Goal: Task Accomplishment & Management: Complete application form

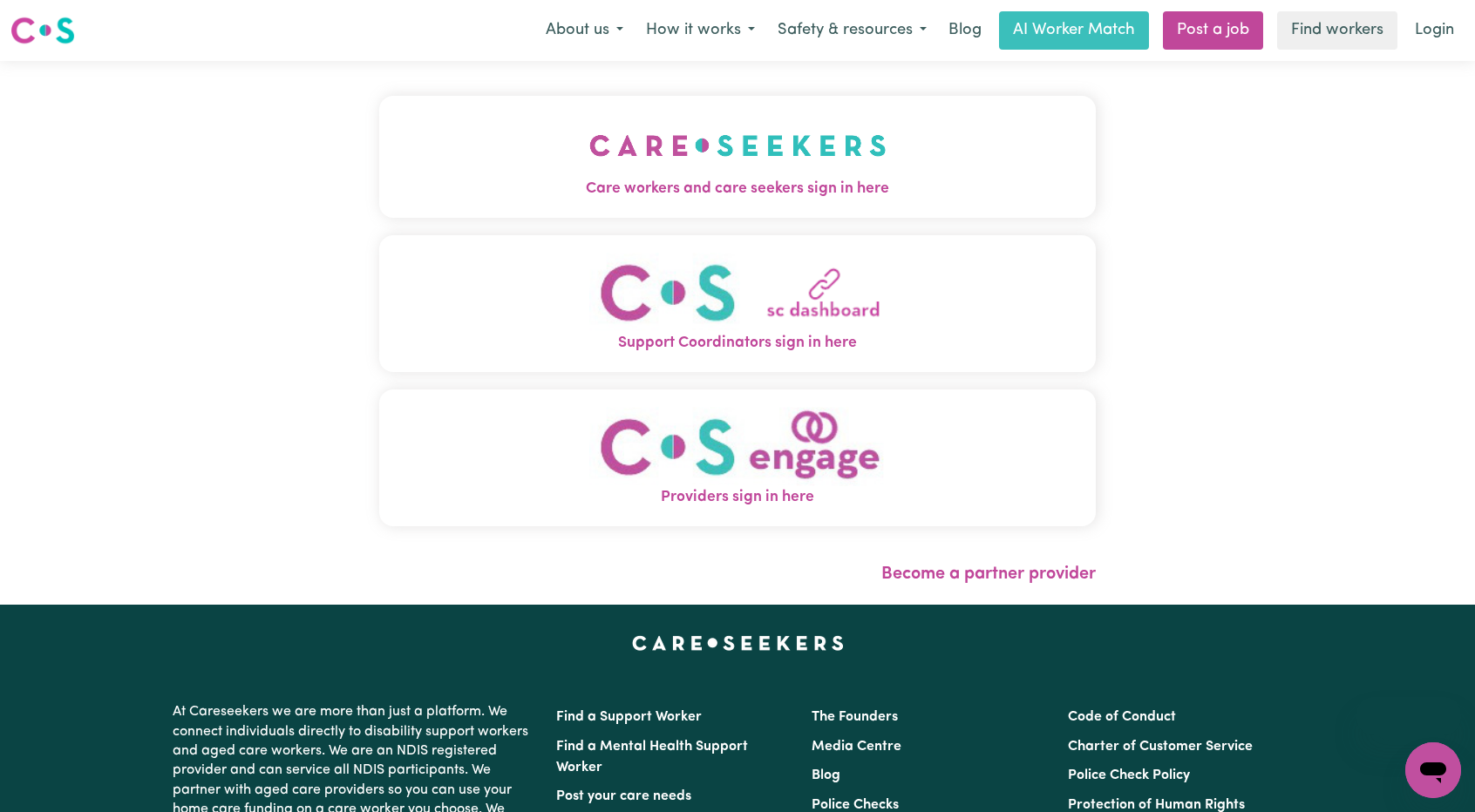
drag, startPoint x: 0, startPoint y: 0, endPoint x: 944, endPoint y: 178, distance: 960.6
click at [924, 183] on span "Care workers and care seekers sign in here" at bounding box center [738, 190] width 716 height 23
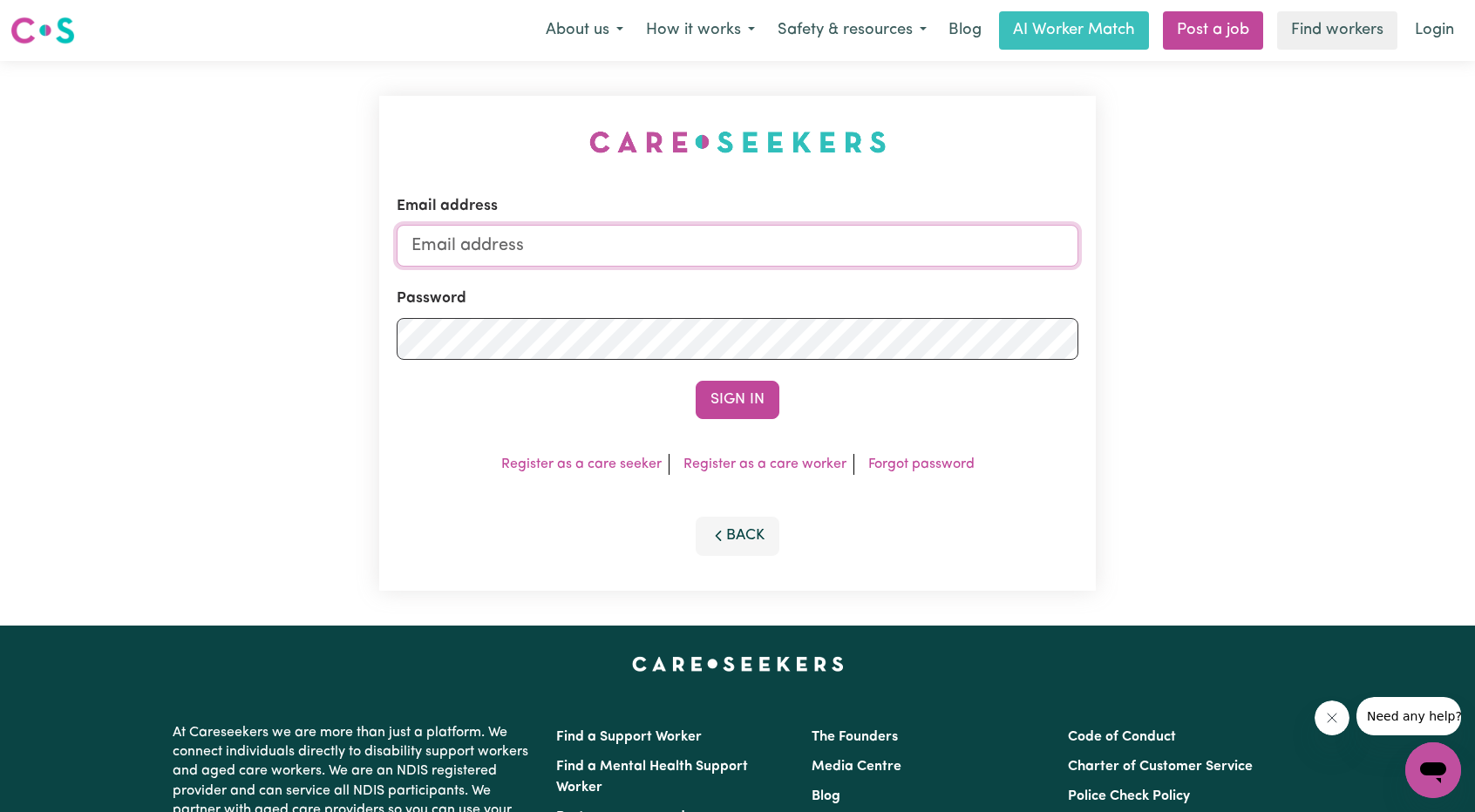
click at [910, 240] on input "Email address" at bounding box center [738, 245] width 682 height 41
drag, startPoint x: 503, startPoint y: 253, endPoint x: 869, endPoint y: 283, distance: 367.2
click at [877, 279] on form "Email address [EMAIL_ADDRESS][PERSON_NAME][DOMAIN_NAME] Password Sign In" at bounding box center [738, 307] width 682 height 224
type input "superuser~jakekowal973@gmail.com"
click at [745, 391] on button "Sign In" at bounding box center [738, 399] width 84 height 38
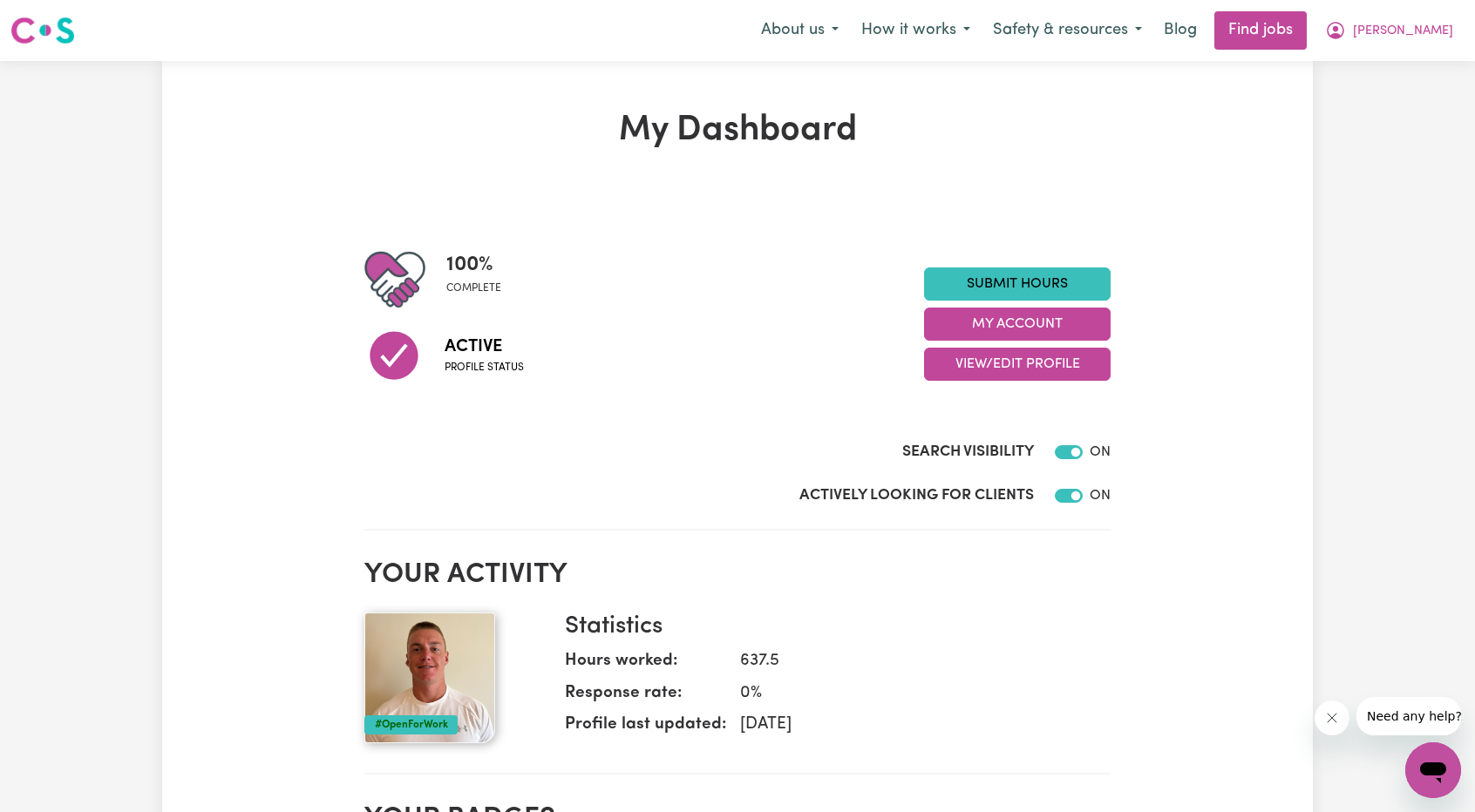
click at [1424, 56] on nav "Menu About us How it works Safety & resources Blog Find jobs Jake" at bounding box center [738, 30] width 1475 height 61
click at [1423, 37] on button "Jake" at bounding box center [1389, 31] width 151 height 37
click at [1416, 52] on link "My Account" at bounding box center [1395, 68] width 138 height 34
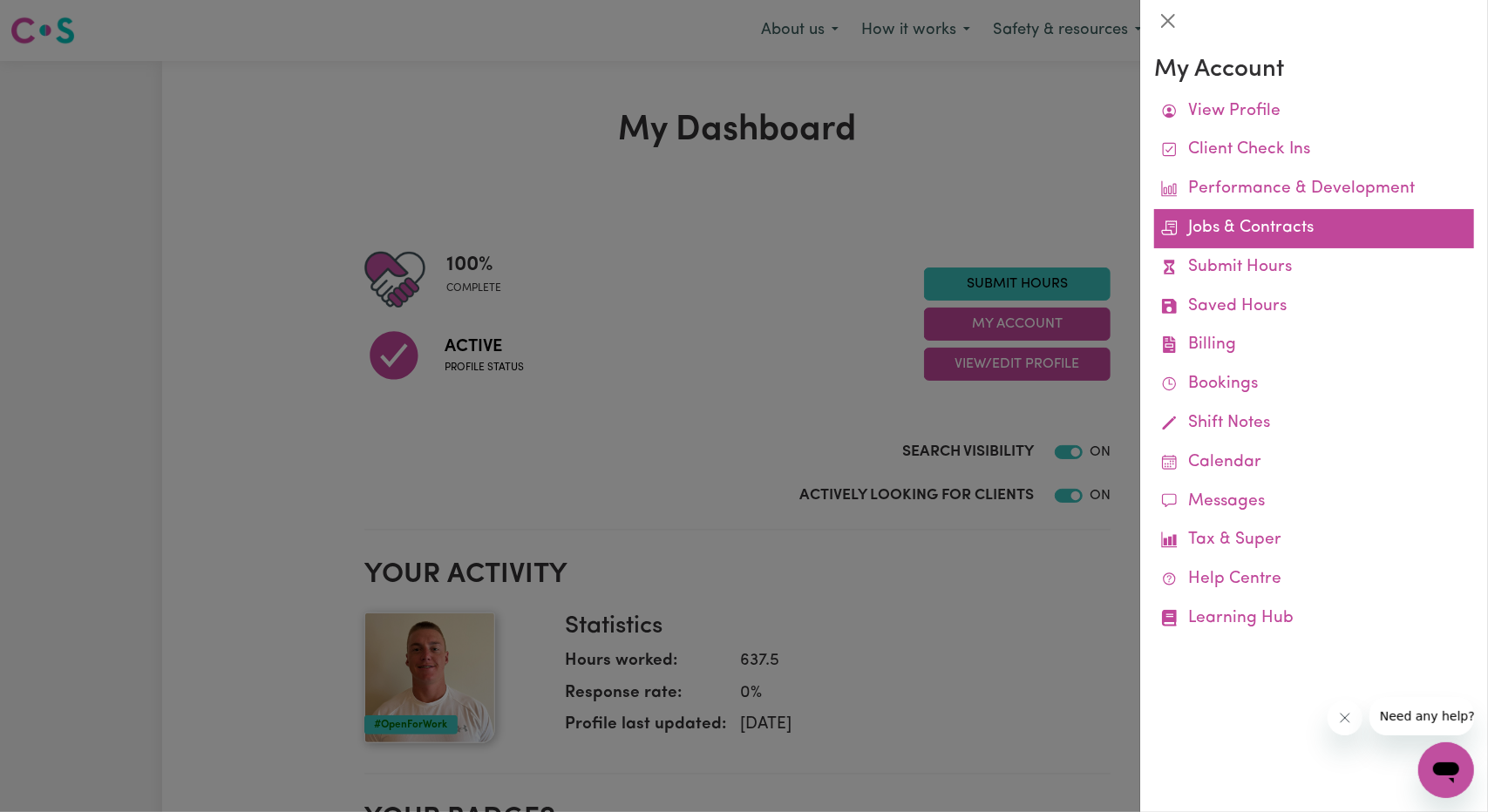
click at [1267, 231] on link "Jobs & Contracts" at bounding box center [1313, 228] width 320 height 39
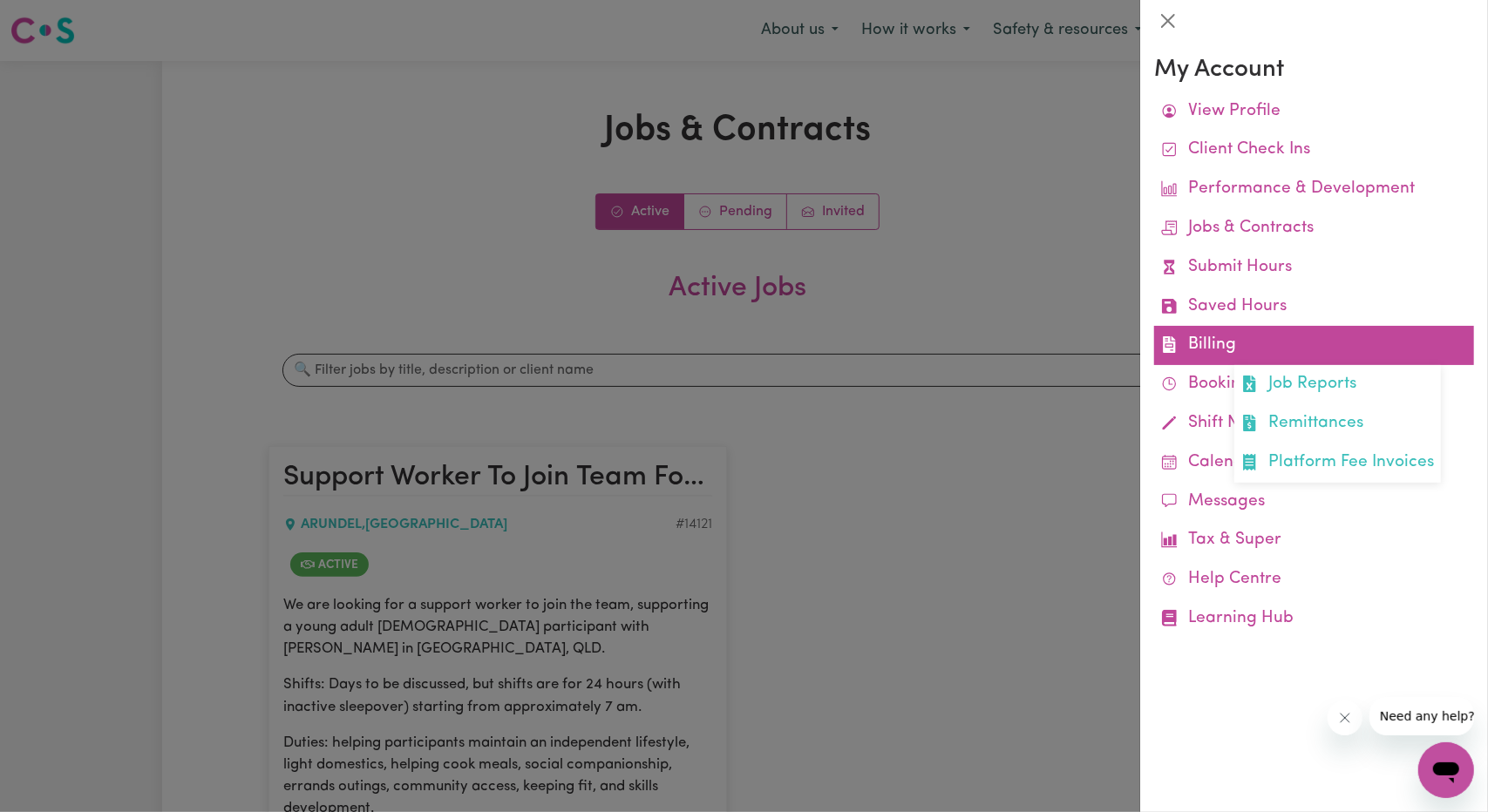
click at [1229, 335] on link "Billing Job Reports Remittances Platform Fee Invoices" at bounding box center [1313, 346] width 320 height 39
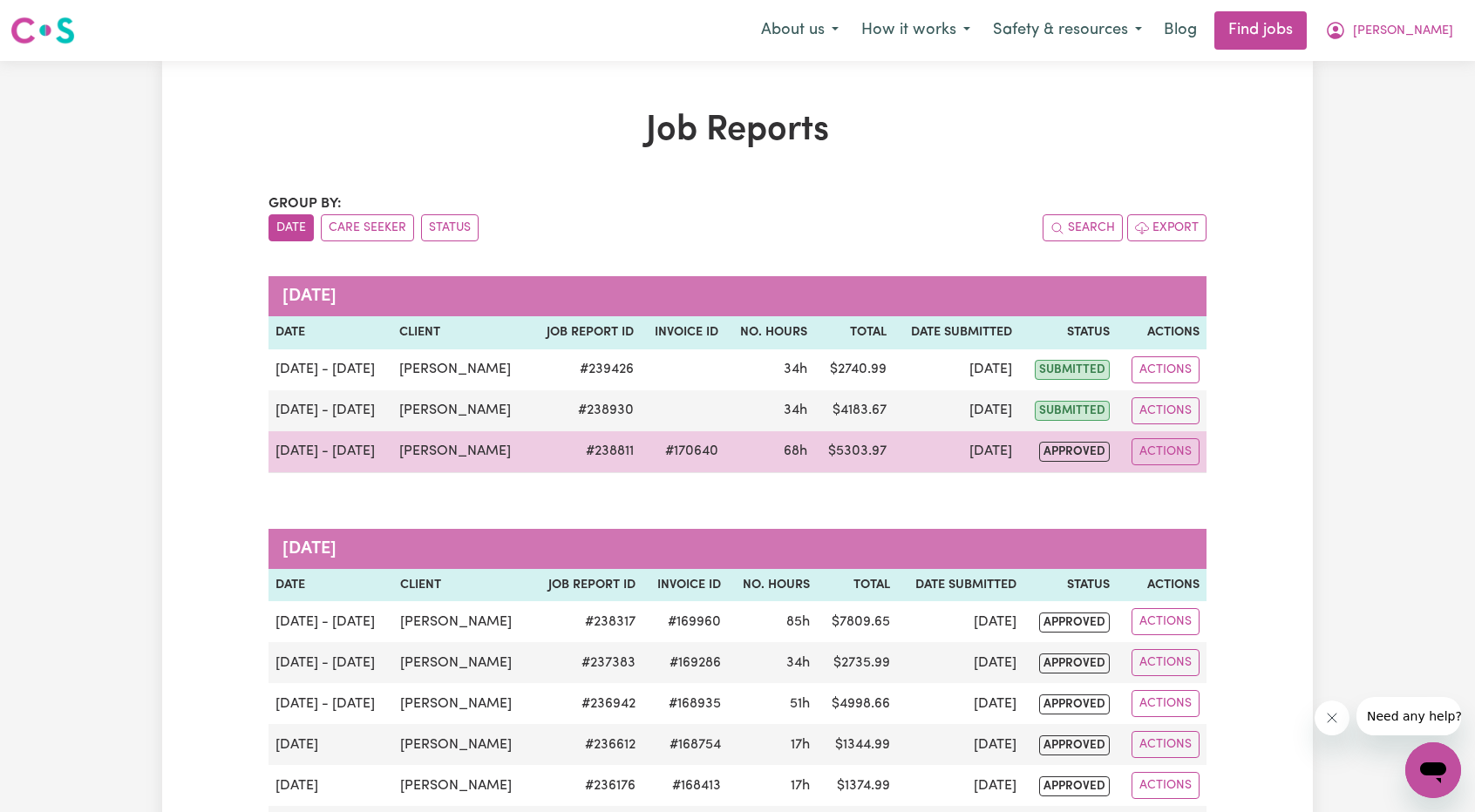
click at [947, 449] on td "Aug 9" at bounding box center [956, 451] width 125 height 41
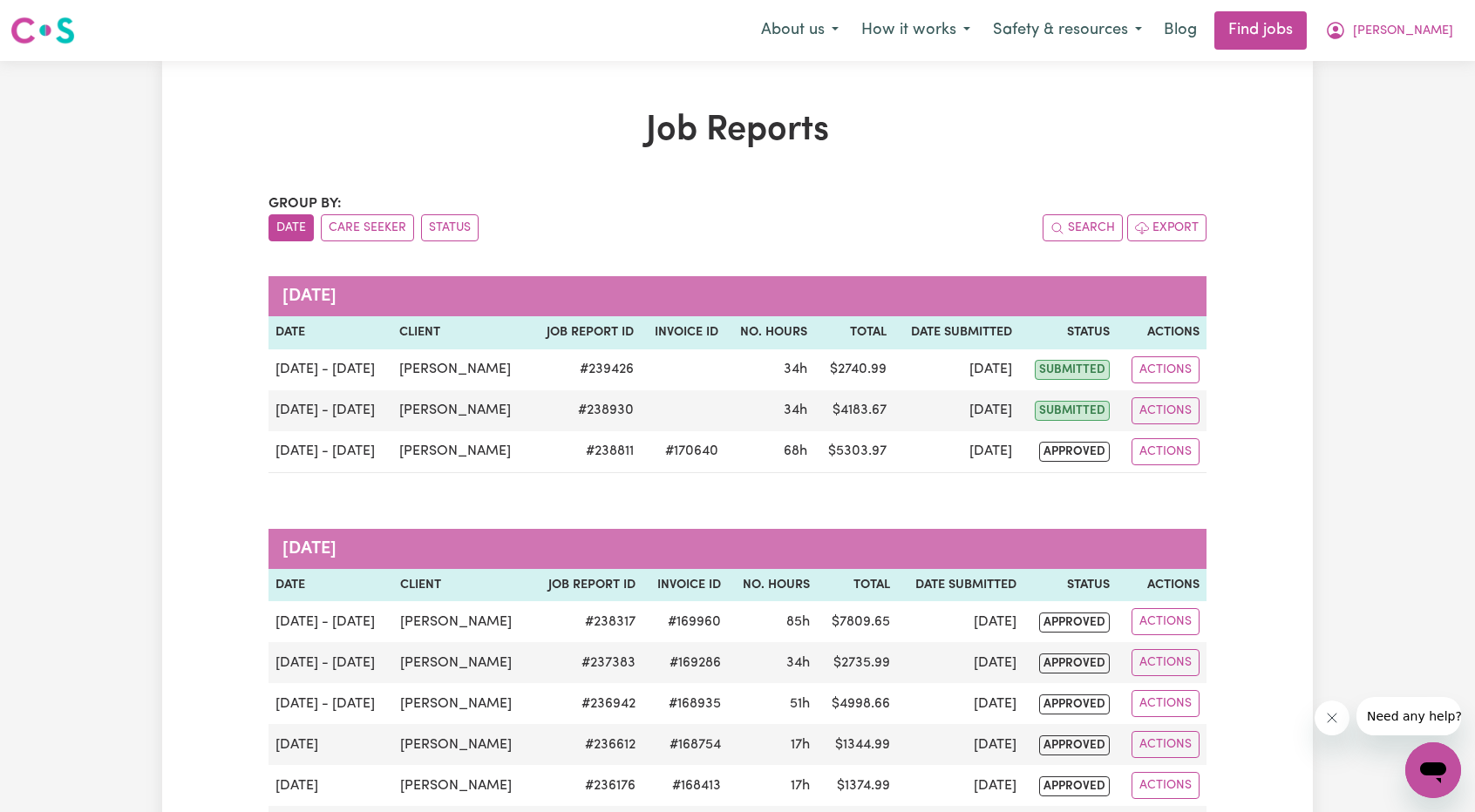
drag, startPoint x: 1366, startPoint y: 185, endPoint x: 1379, endPoint y: 147, distance: 40.2
click at [1428, 42] on button "Jake" at bounding box center [1389, 31] width 151 height 37
click at [1396, 129] on link "Logout" at bounding box center [1395, 133] width 138 height 34
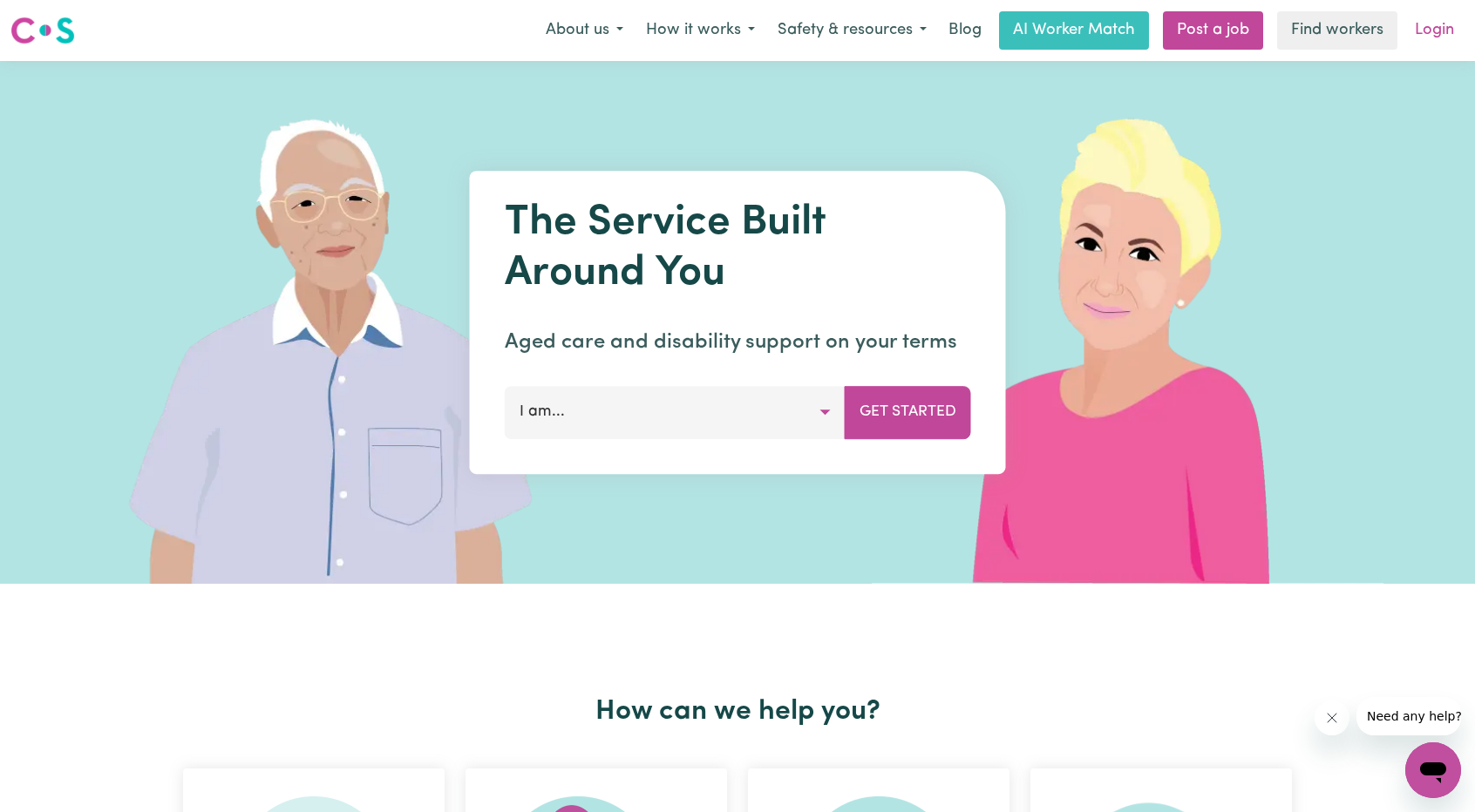
click at [1441, 33] on link "Login" at bounding box center [1434, 30] width 60 height 38
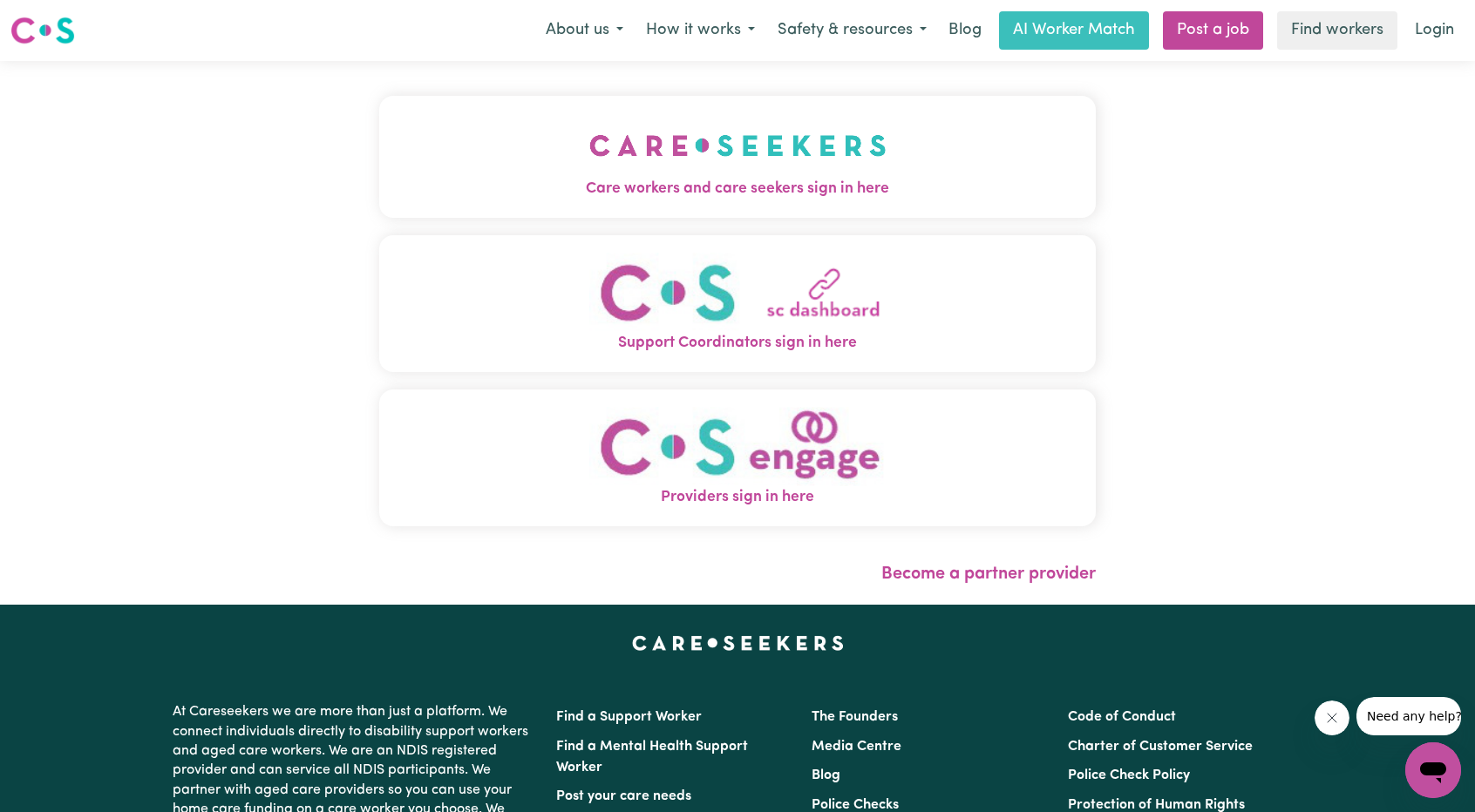
click at [64, 31] on img at bounding box center [42, 31] width 64 height 32
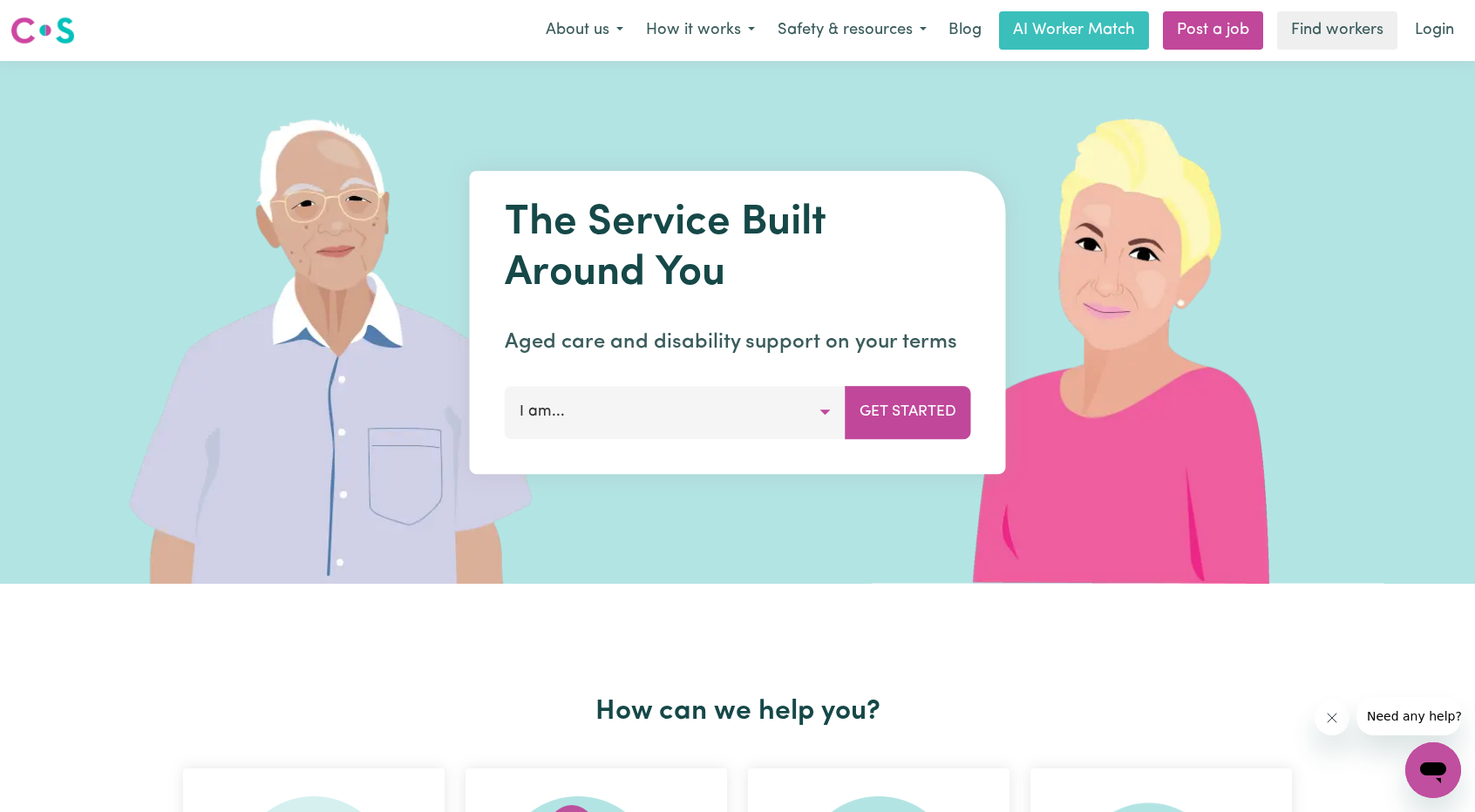
click at [764, 425] on button "I am..." at bounding box center [675, 412] width 341 height 52
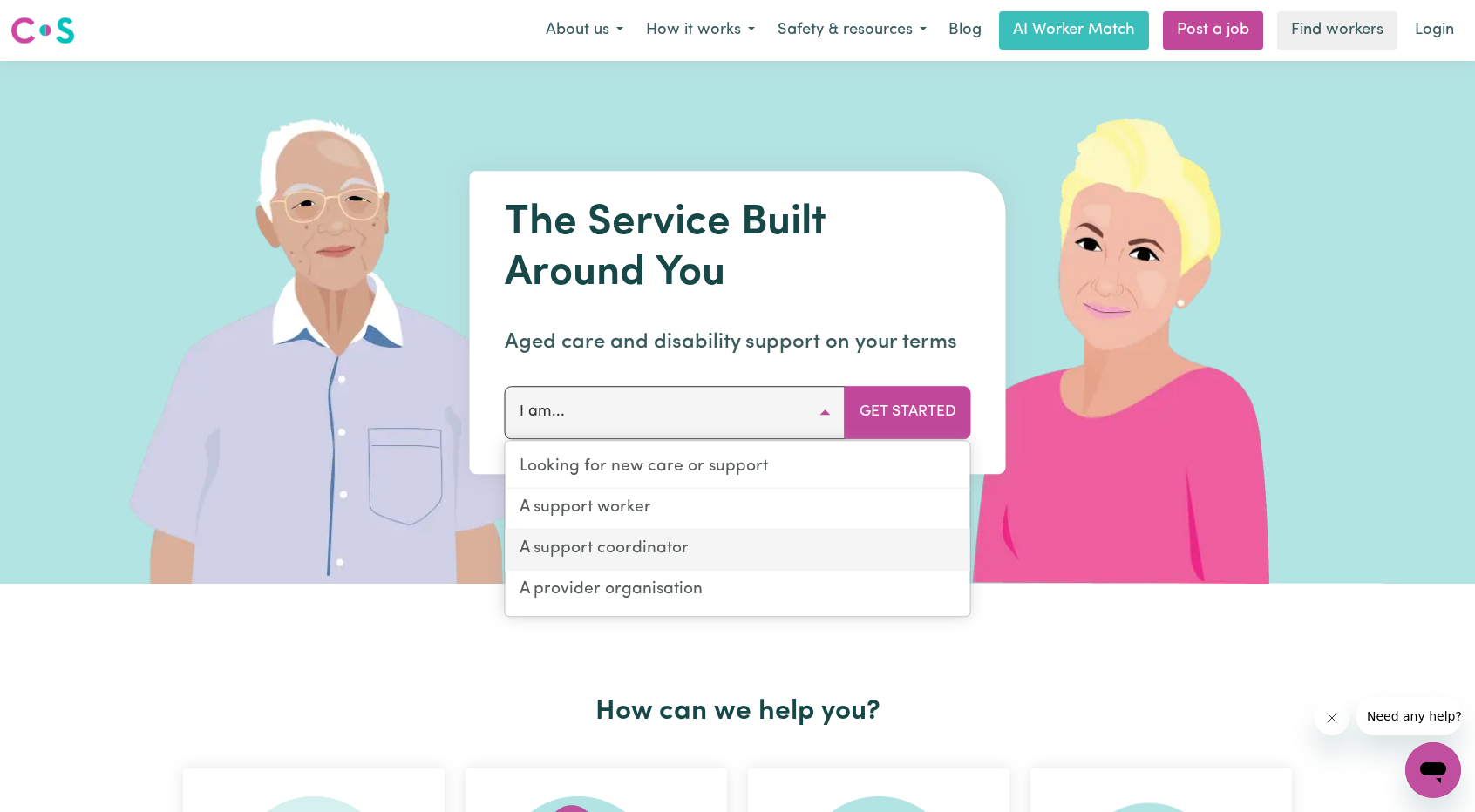
click at [716, 547] on link "A support coordinator" at bounding box center [738, 550] width 465 height 41
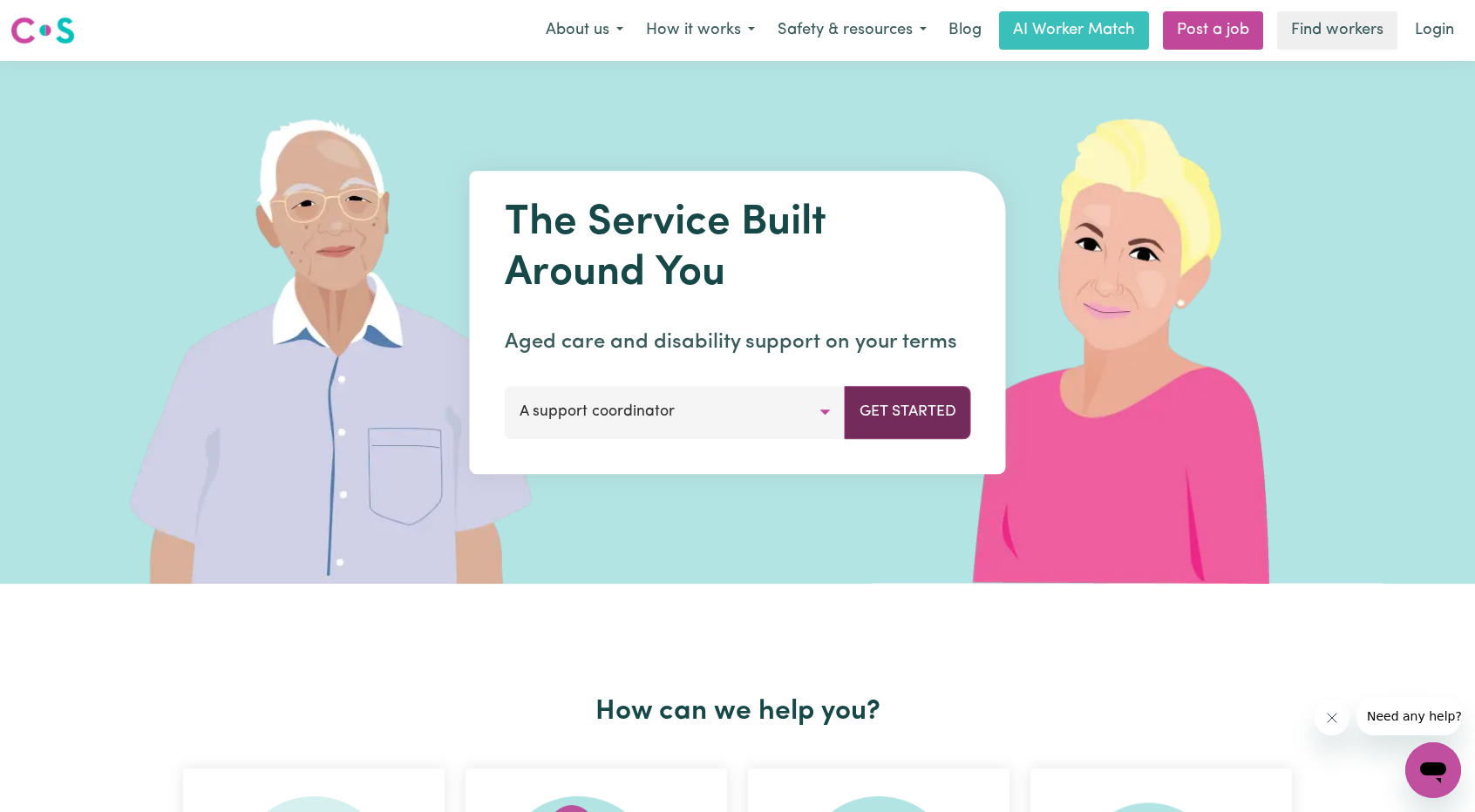
click at [856, 424] on button "Get Started" at bounding box center [907, 412] width 126 height 52
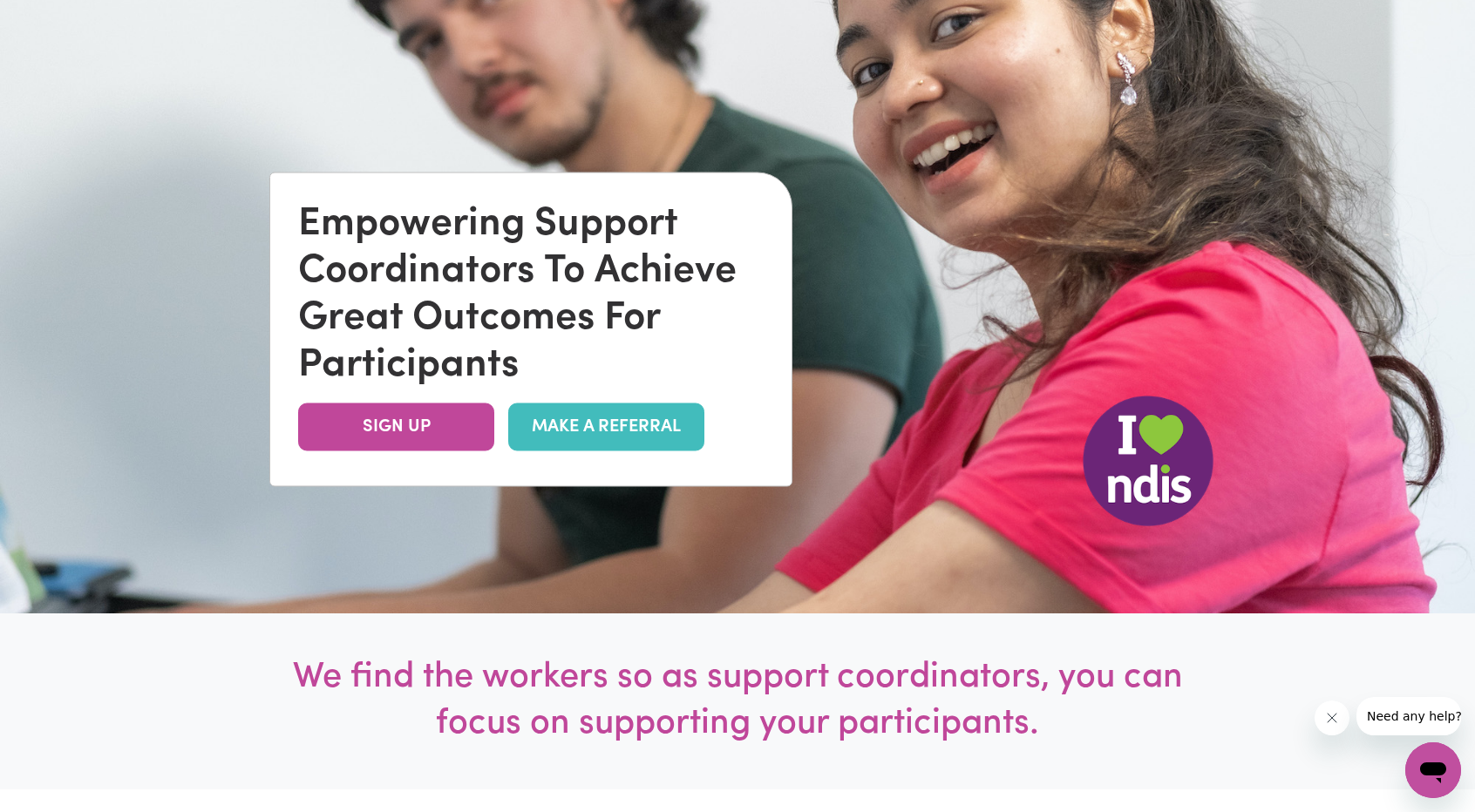
scroll to position [261, 0]
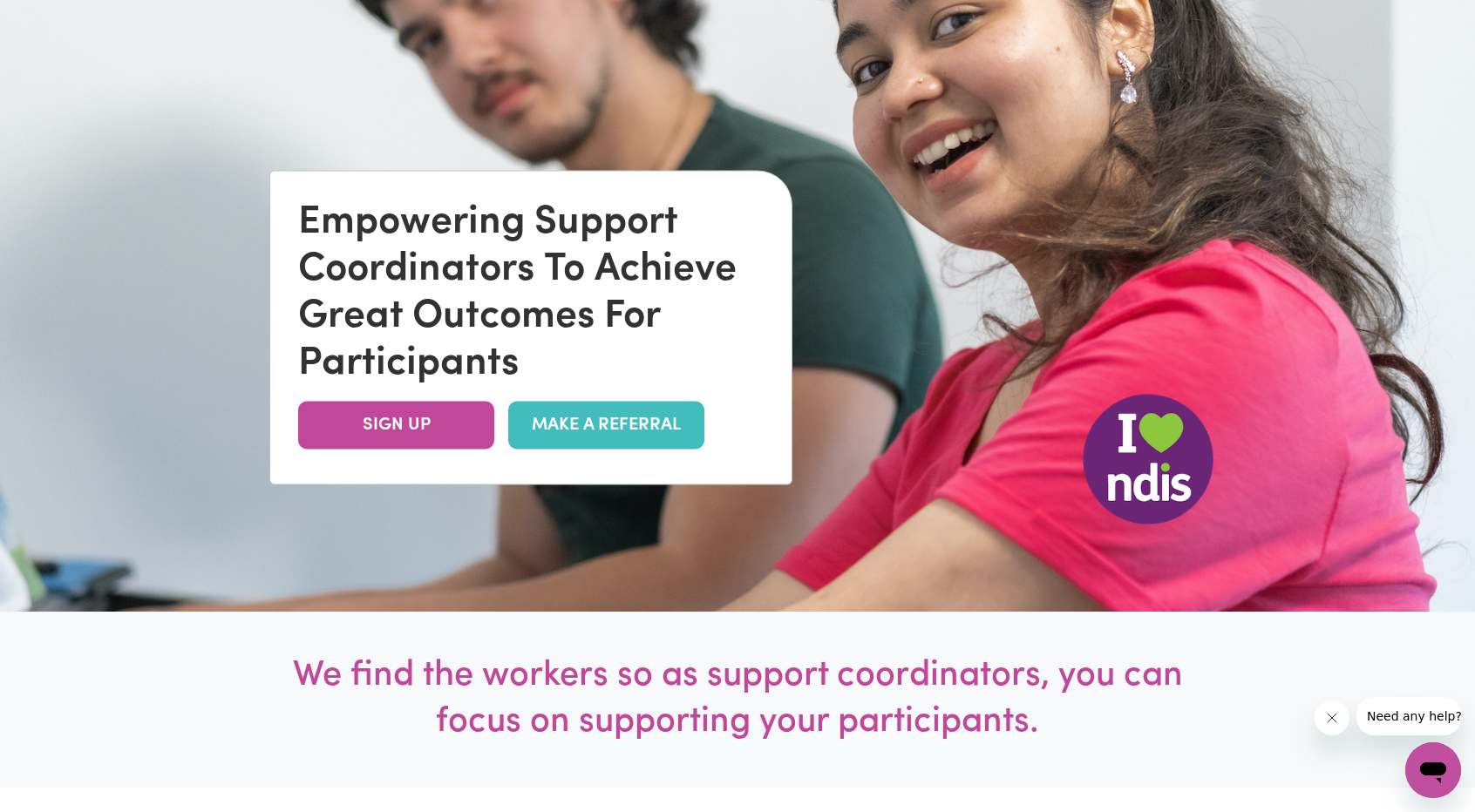
click at [635, 439] on link "MAKE A REFERRAL" at bounding box center [606, 425] width 196 height 48
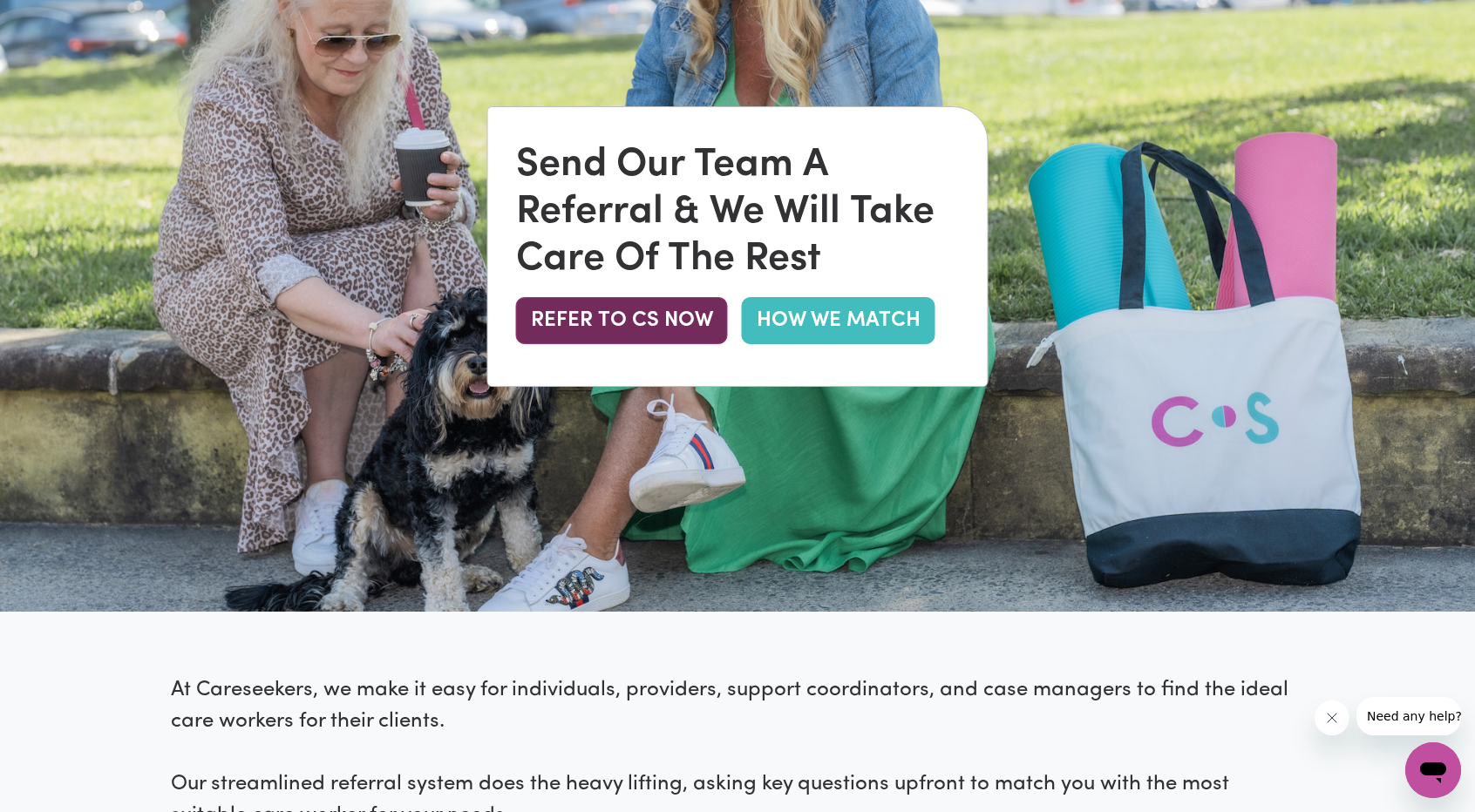
click at [621, 336] on button "REFER TO CS NOW" at bounding box center [622, 320] width 212 height 47
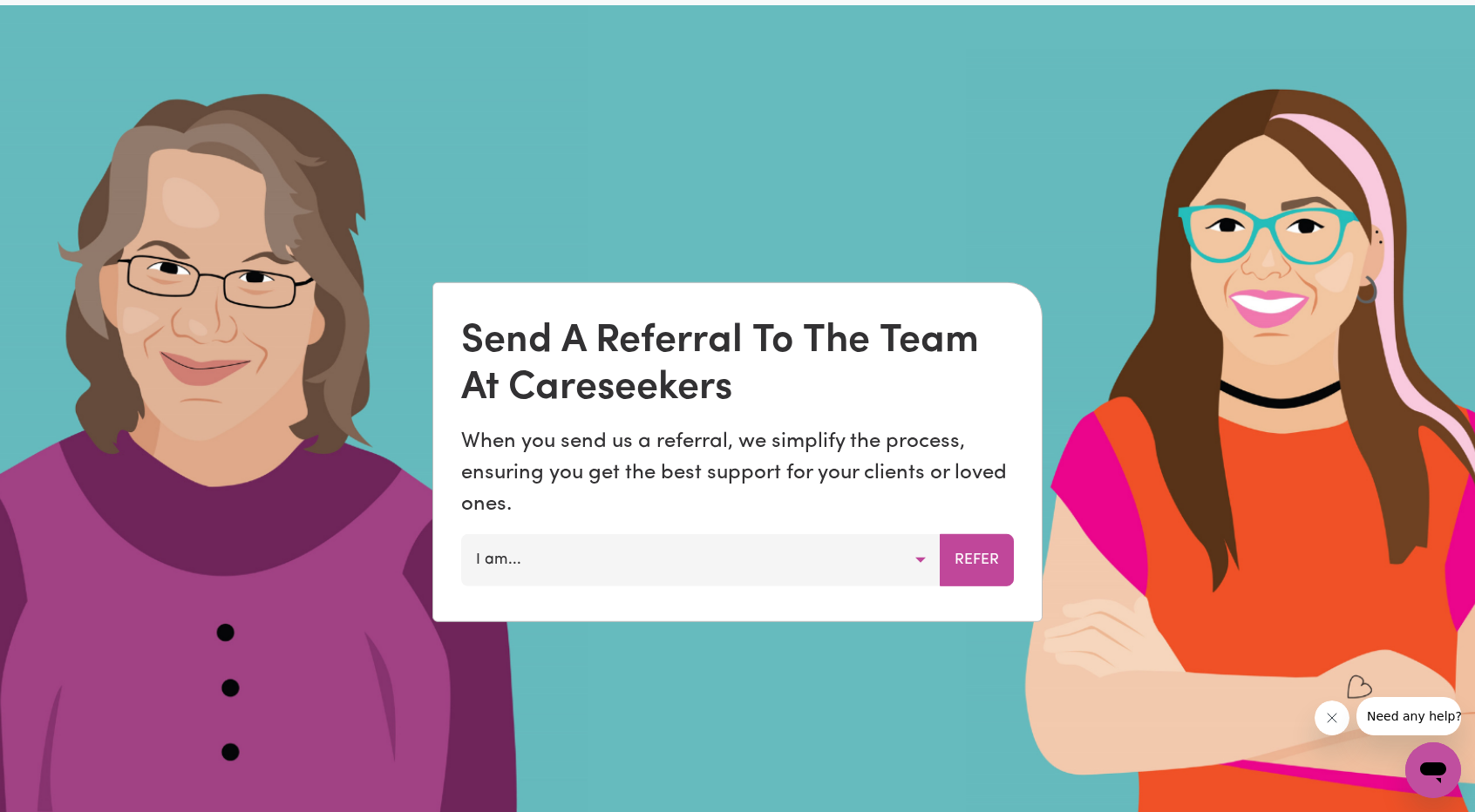
scroll to position [1249, 0]
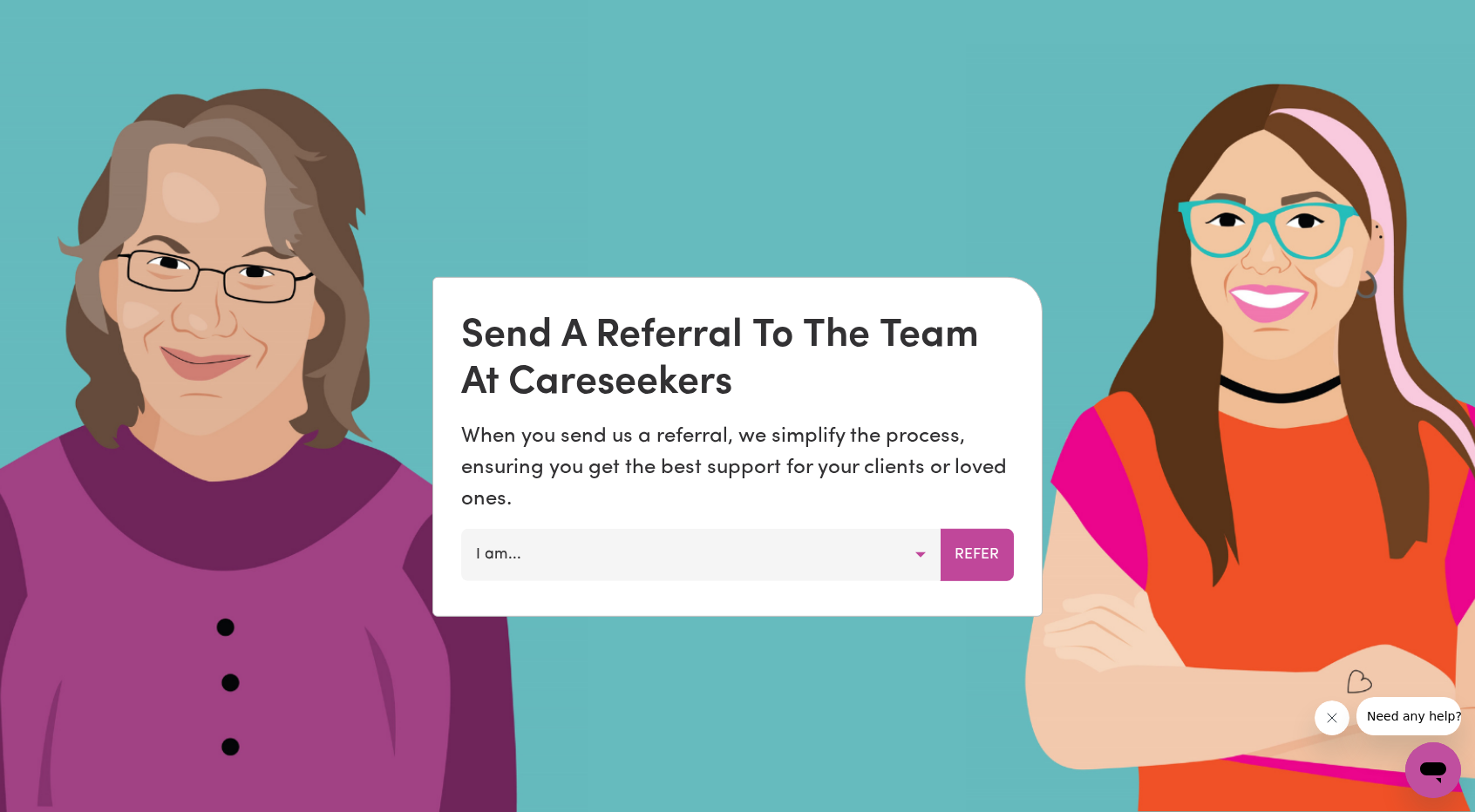
click at [927, 541] on button "I am..." at bounding box center [700, 554] width 479 height 52
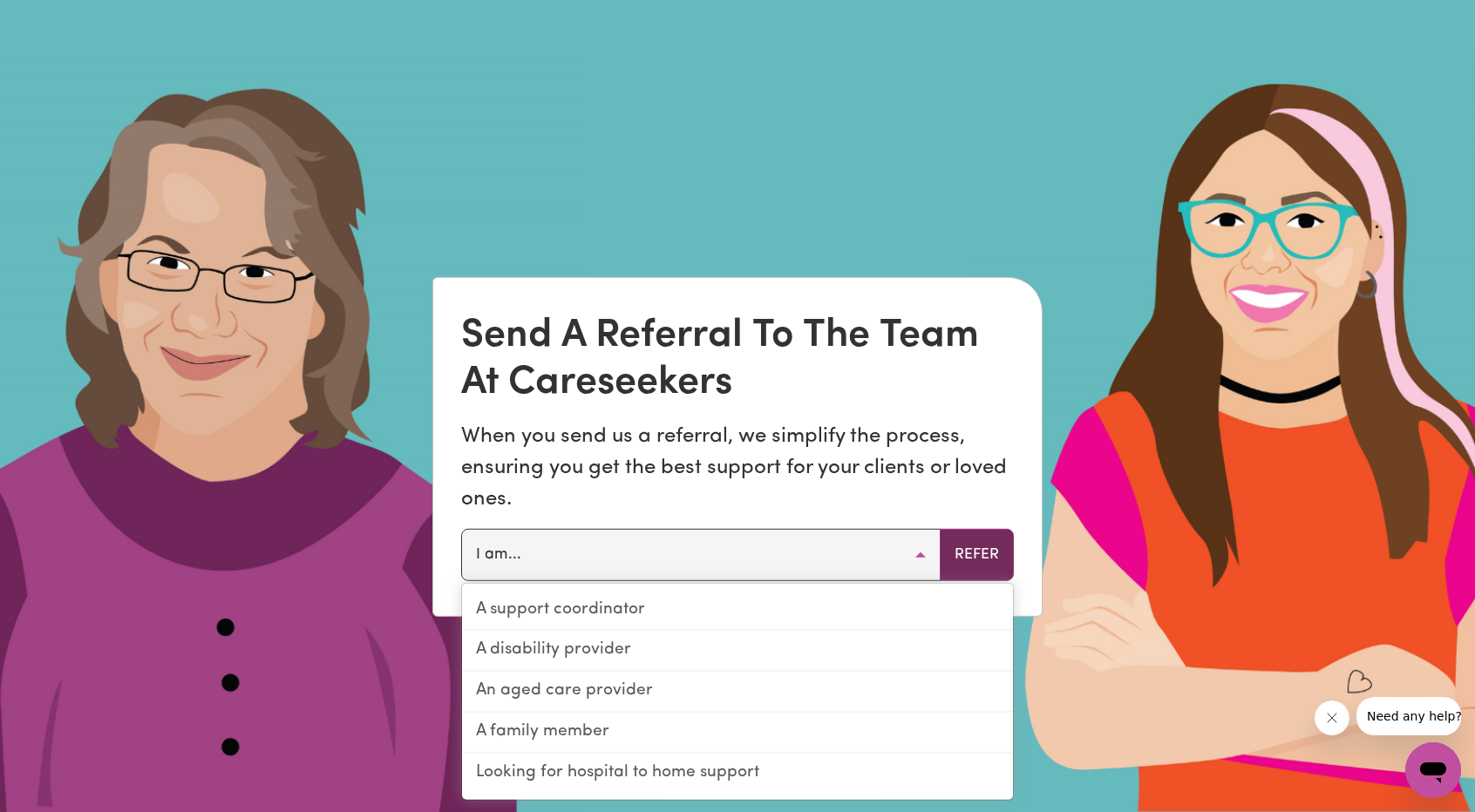
click at [976, 555] on button "Refer" at bounding box center [977, 554] width 74 height 52
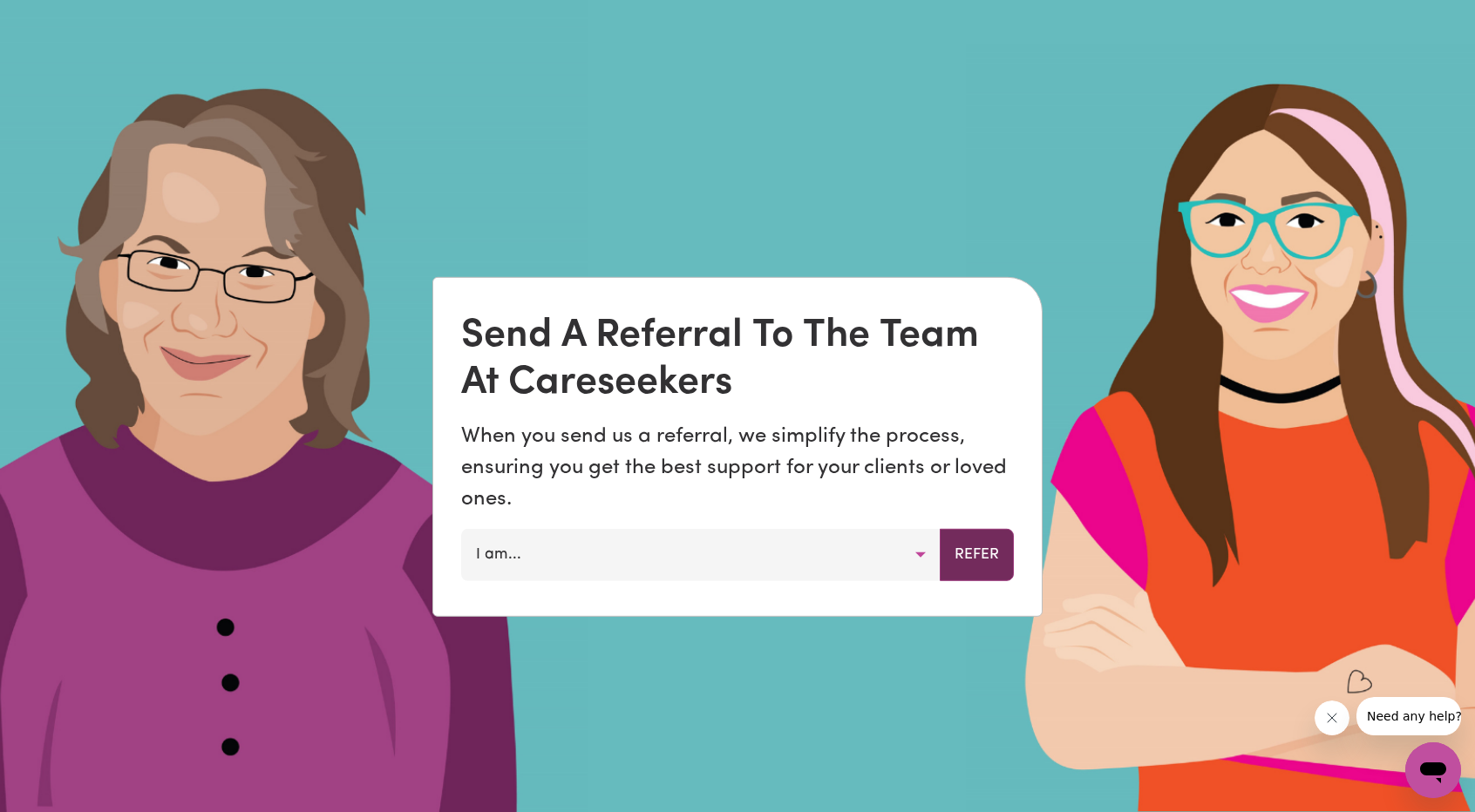
click at [976, 555] on button "Refer" at bounding box center [977, 554] width 74 height 52
click at [973, 555] on button "Refer" at bounding box center [977, 554] width 74 height 52
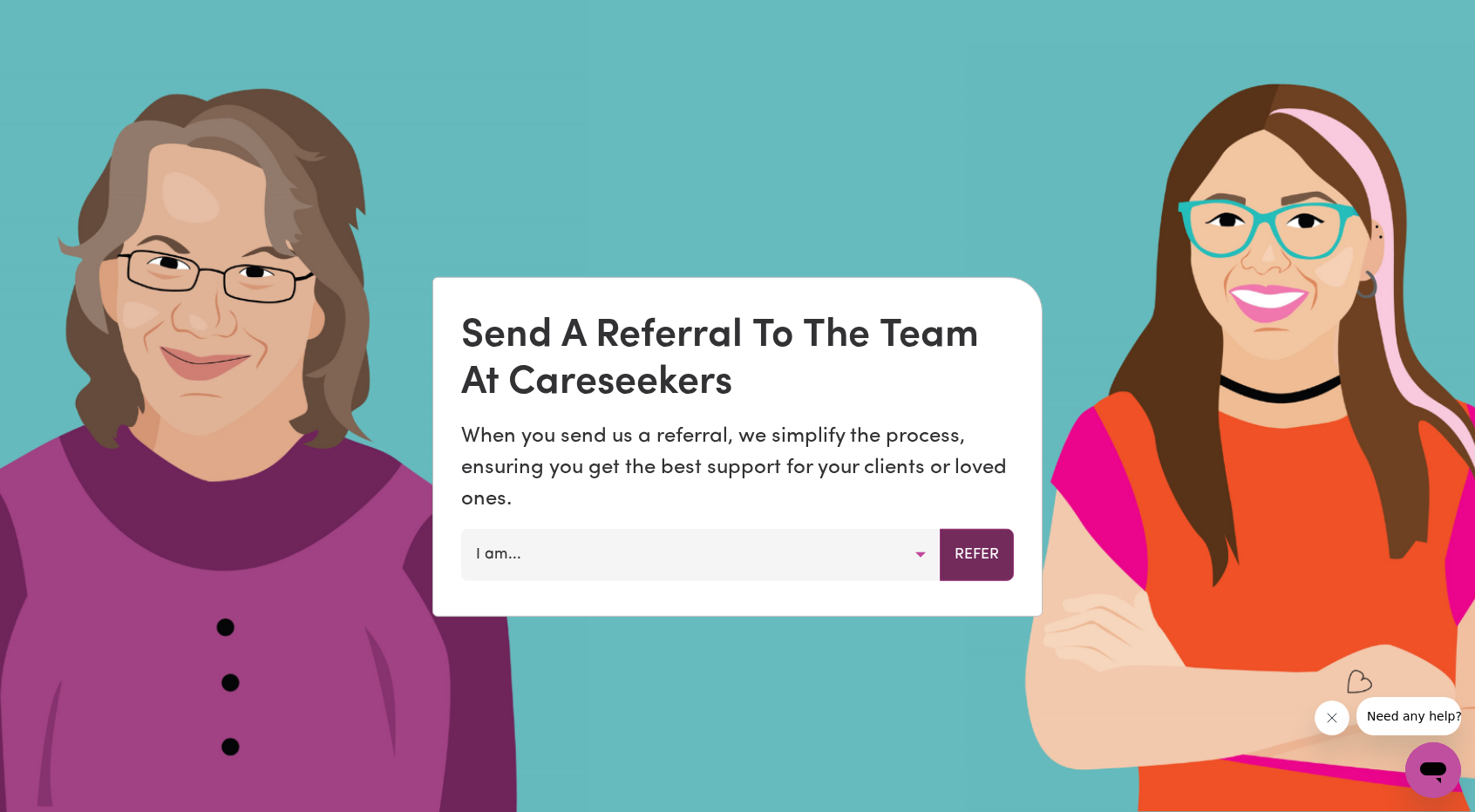
click at [973, 555] on button "Refer" at bounding box center [977, 554] width 74 height 52
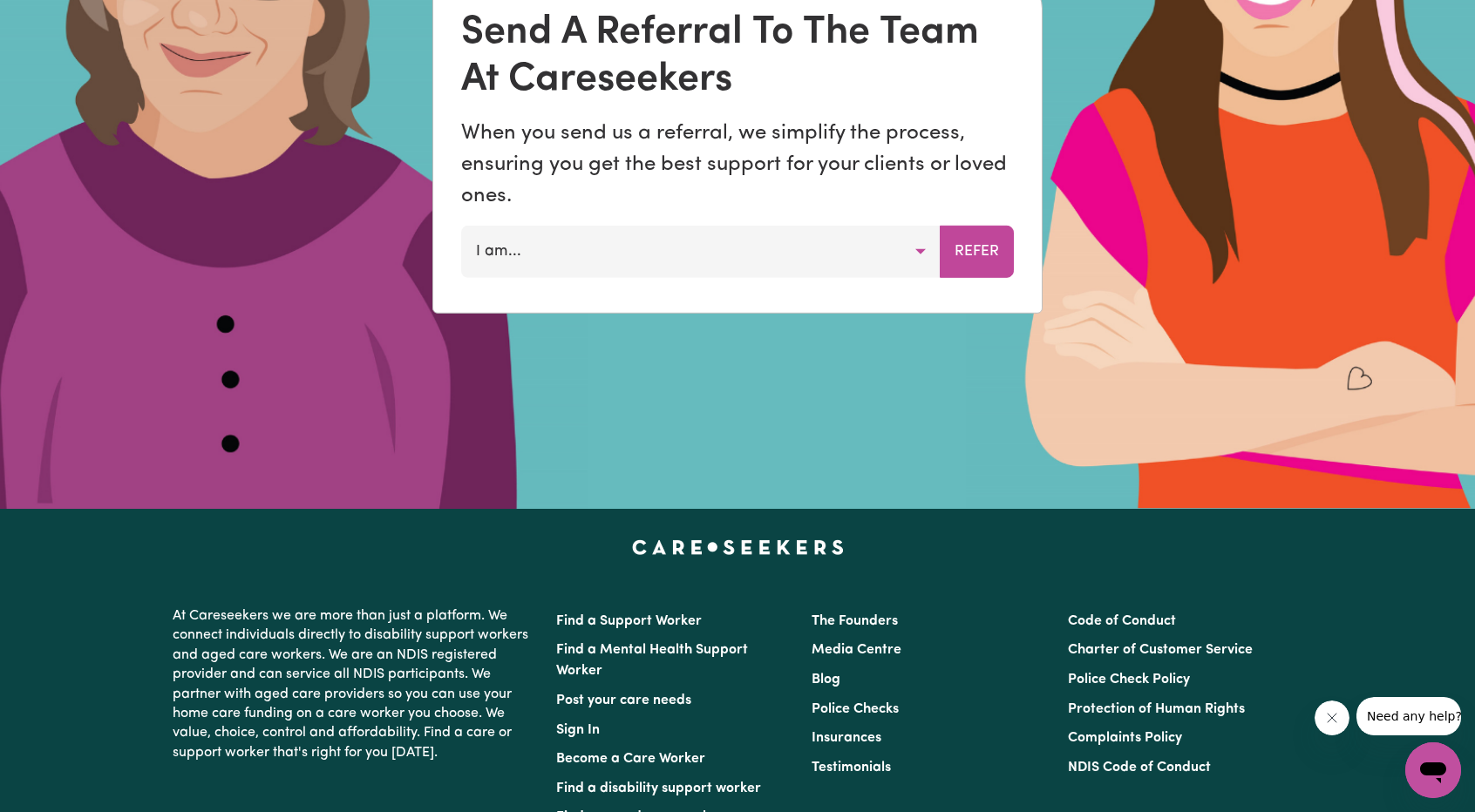
scroll to position [1424, 0]
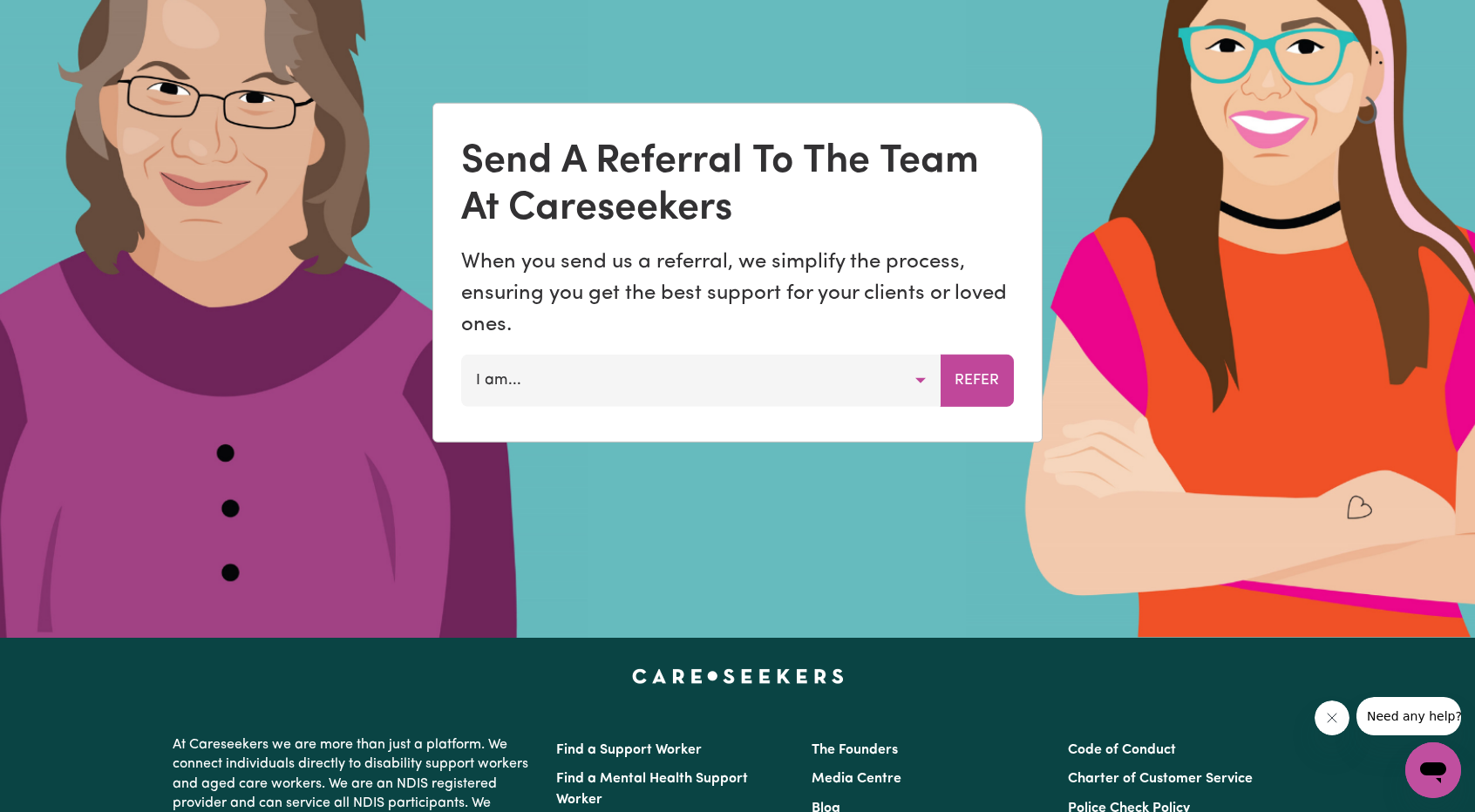
click at [864, 387] on button "I am..." at bounding box center [700, 379] width 479 height 52
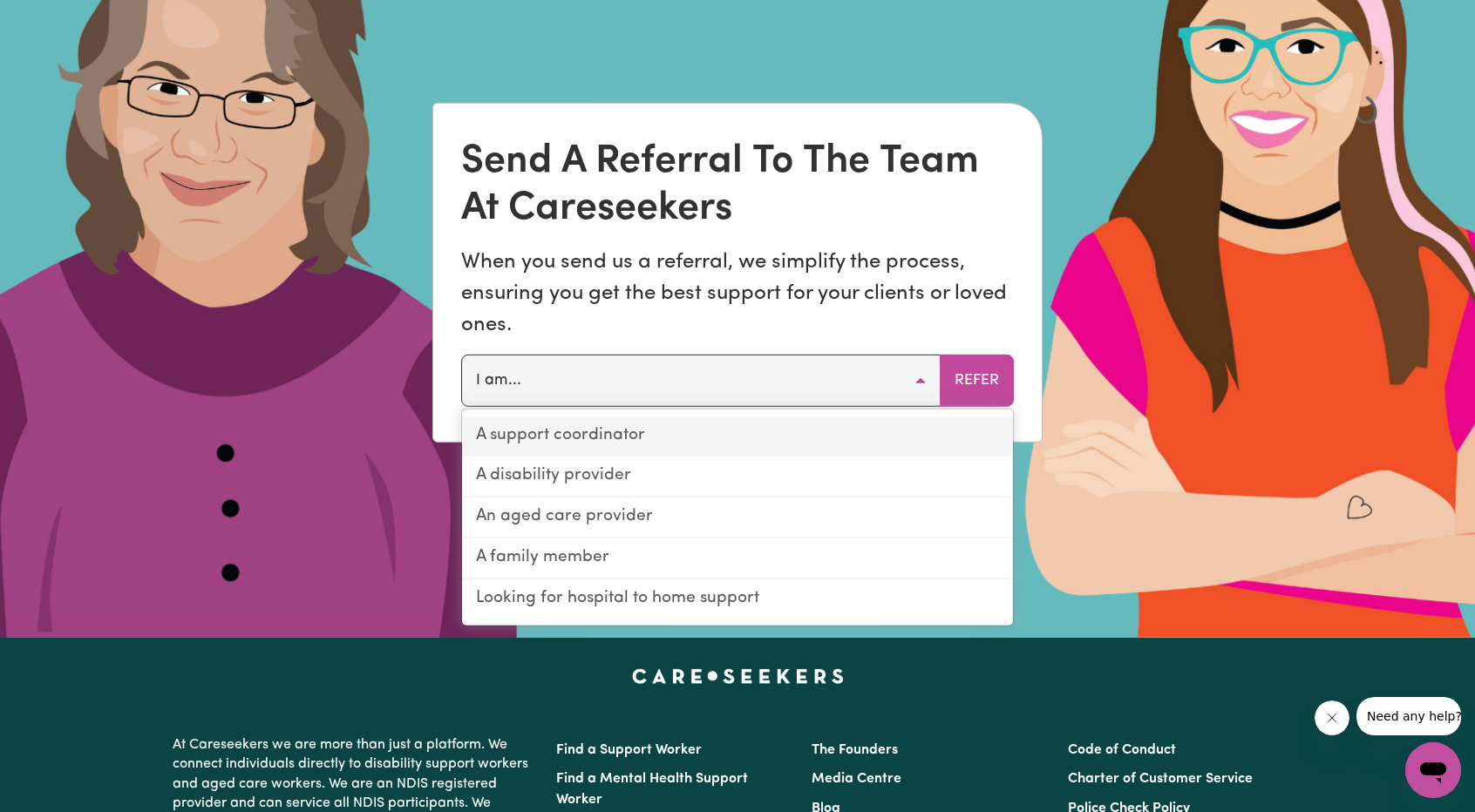
click at [816, 443] on link "A support coordinator" at bounding box center [738, 436] width 550 height 41
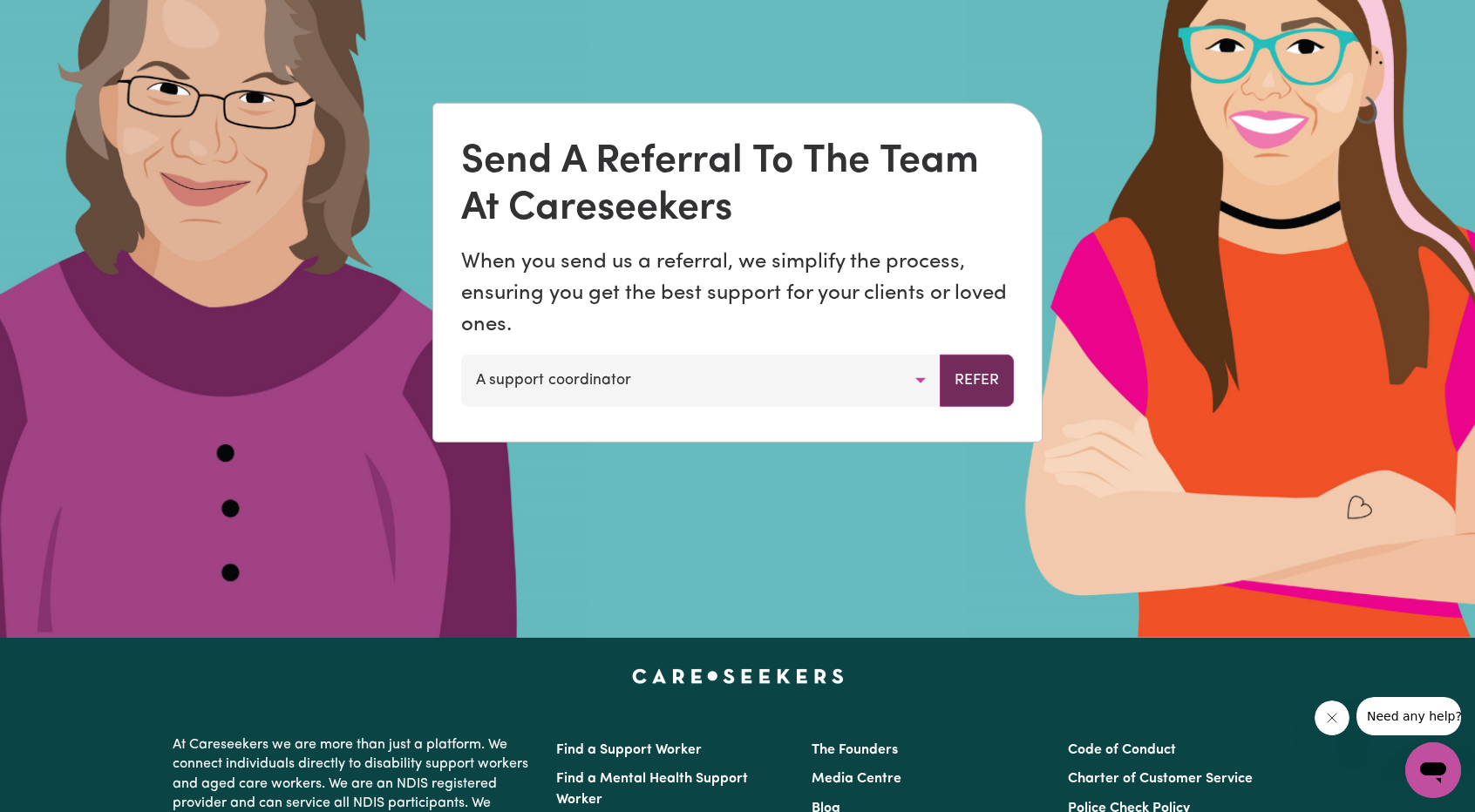
click at [941, 385] on button "Refer" at bounding box center [977, 379] width 74 height 52
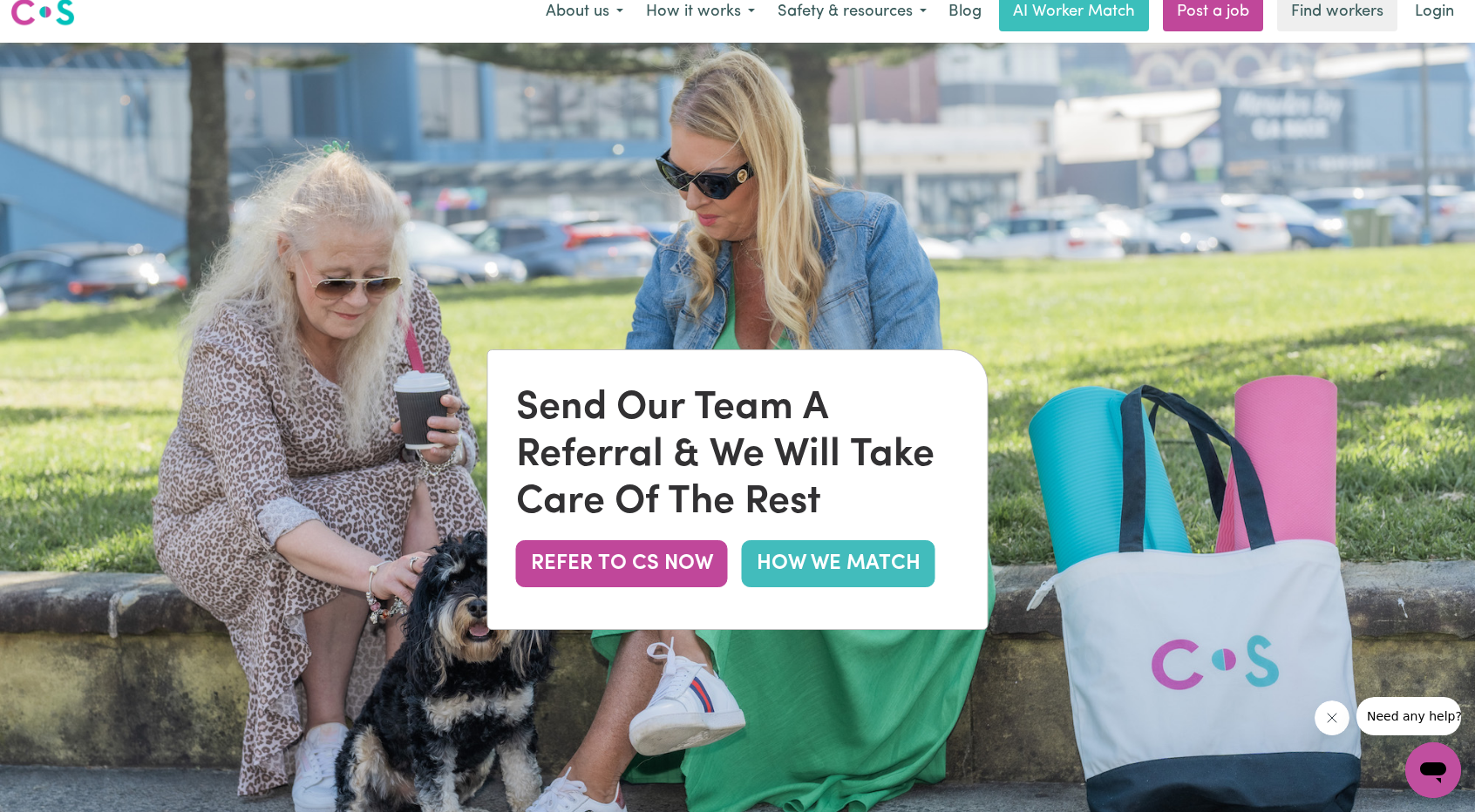
scroll to position [0, 0]
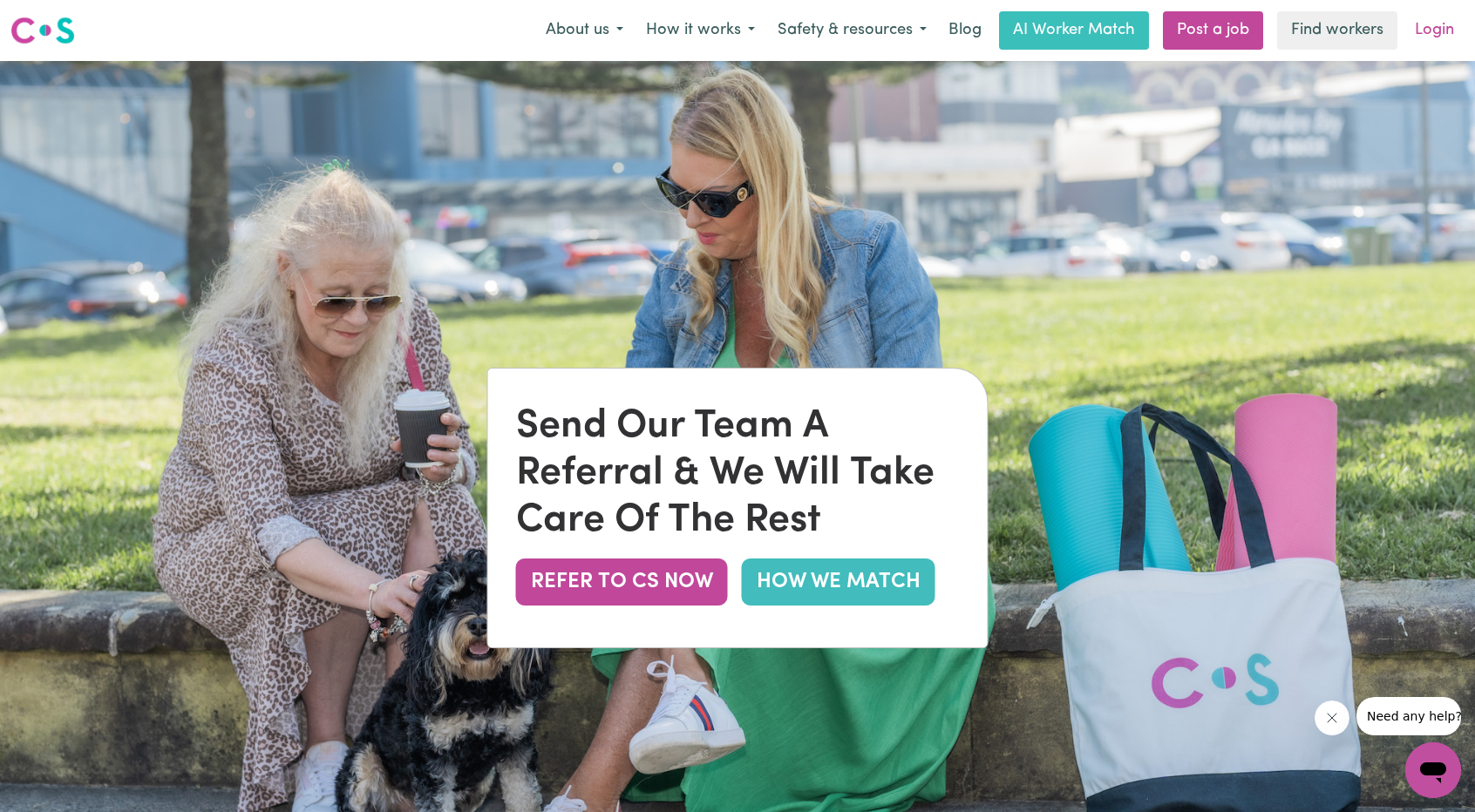
click at [1433, 43] on link "Login" at bounding box center [1434, 30] width 60 height 38
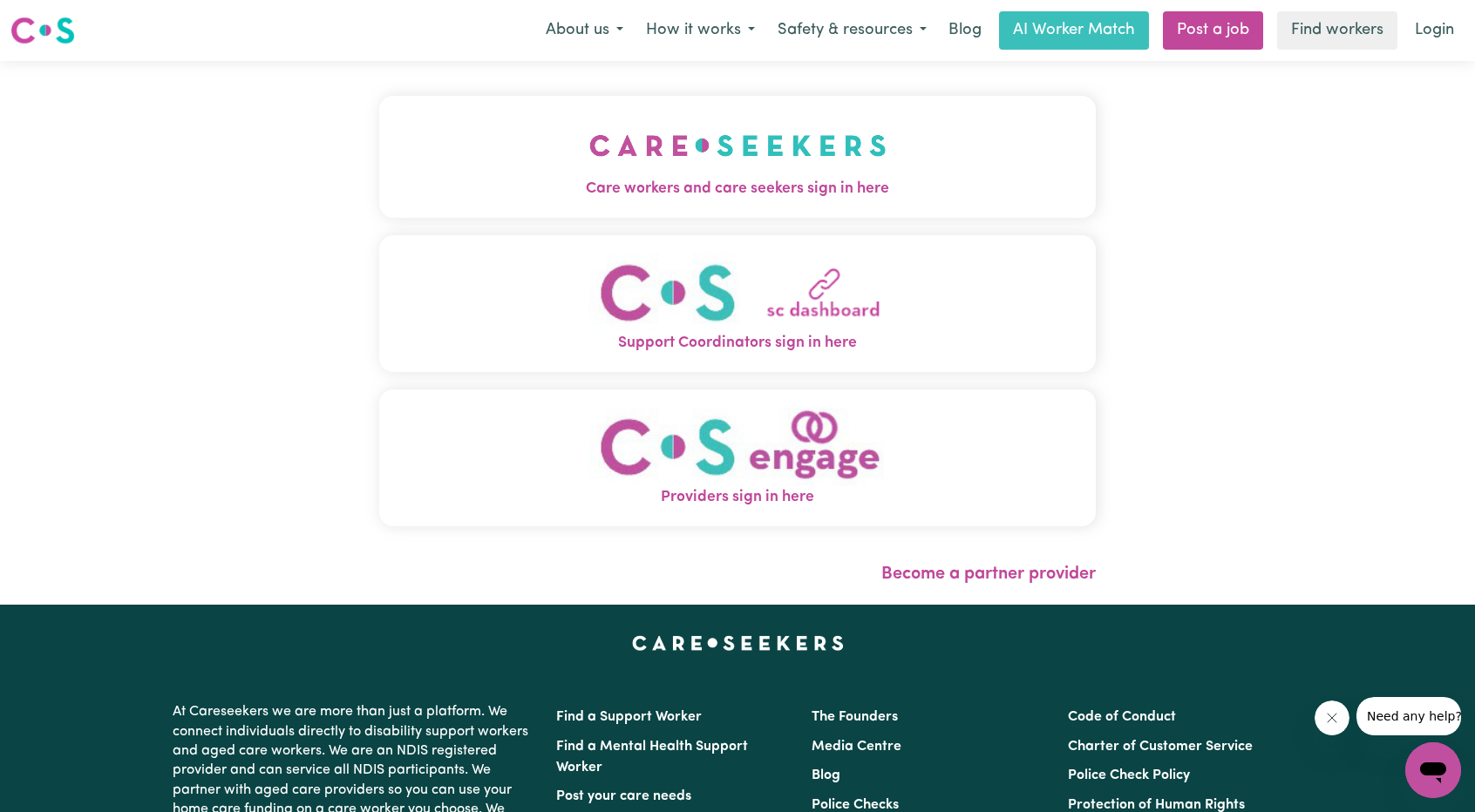
click at [798, 176] on button "Care workers and care seekers sign in here" at bounding box center [738, 157] width 716 height 122
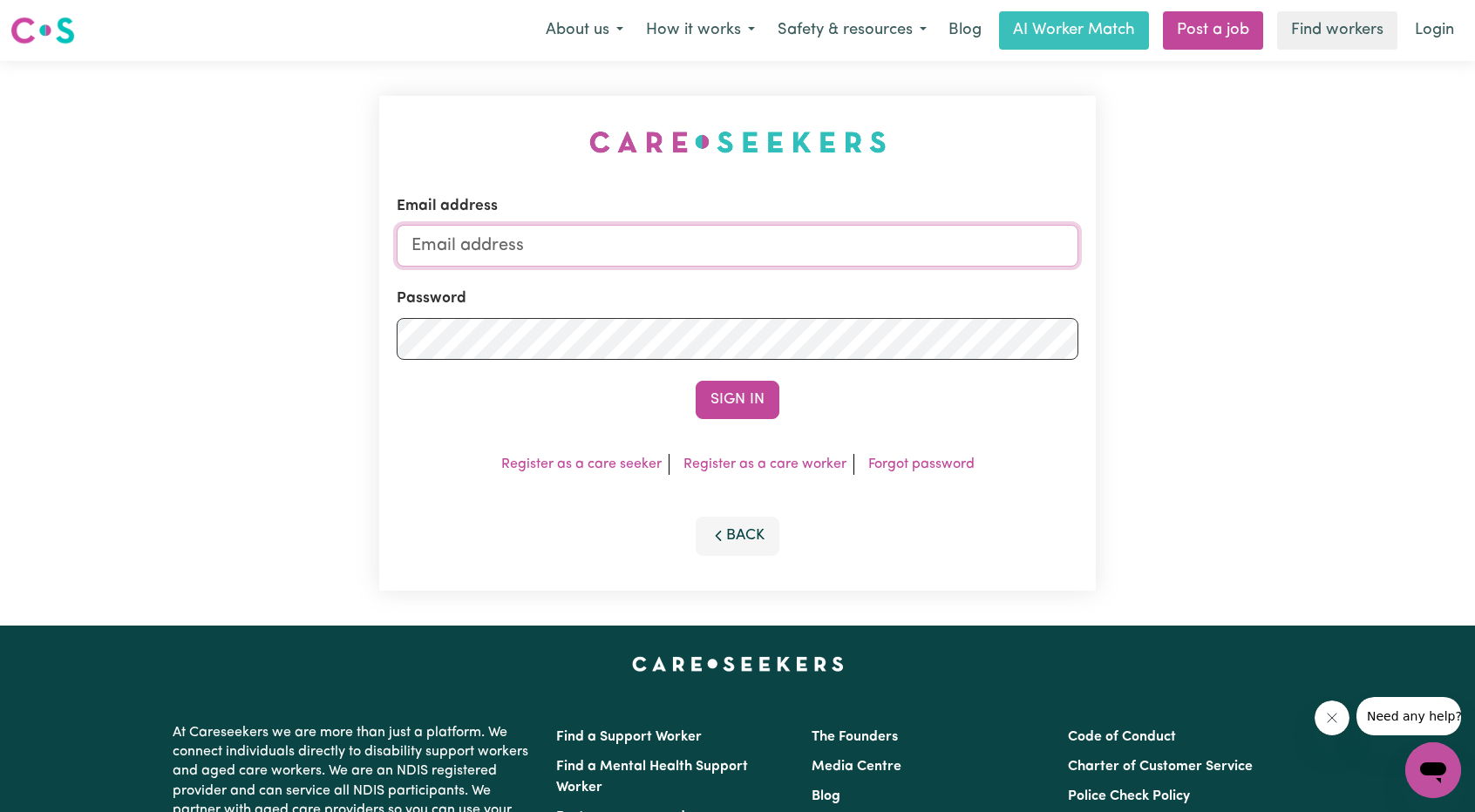
drag, startPoint x: 861, startPoint y: 250, endPoint x: 851, endPoint y: 266, distance: 18.9
click at [861, 249] on input "Email address" at bounding box center [738, 245] width 682 height 41
drag, startPoint x: 497, startPoint y: 249, endPoint x: 1043, endPoint y: 302, distance: 548.6
click at [1037, 302] on form "Email address [EMAIL_ADDRESS][PERSON_NAME][DOMAIN_NAME] Password Sign In" at bounding box center [738, 307] width 682 height 224
type input "[EMAIL_ADDRESS][DOMAIN_NAME]"
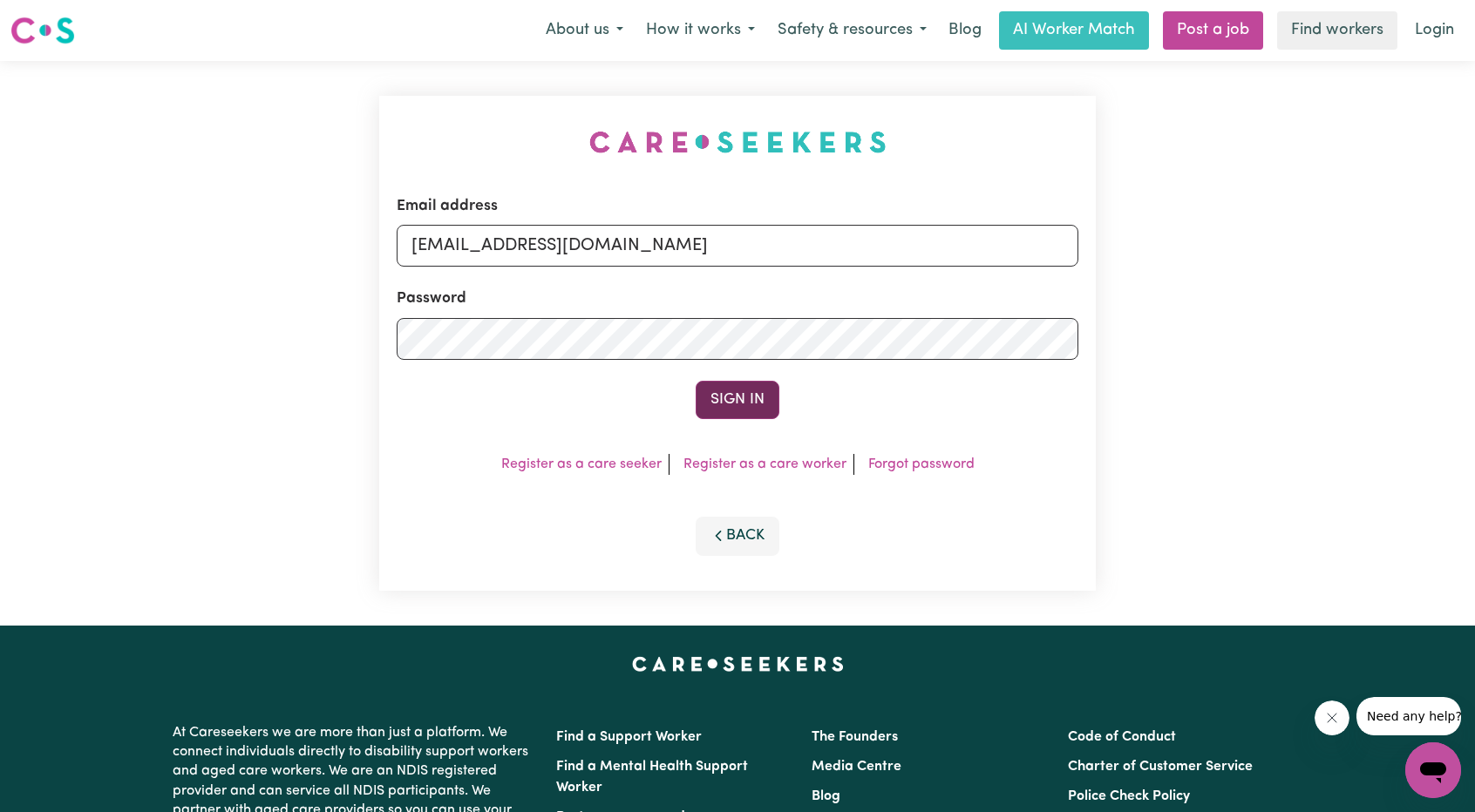
click at [699, 398] on button "Sign In" at bounding box center [738, 399] width 84 height 38
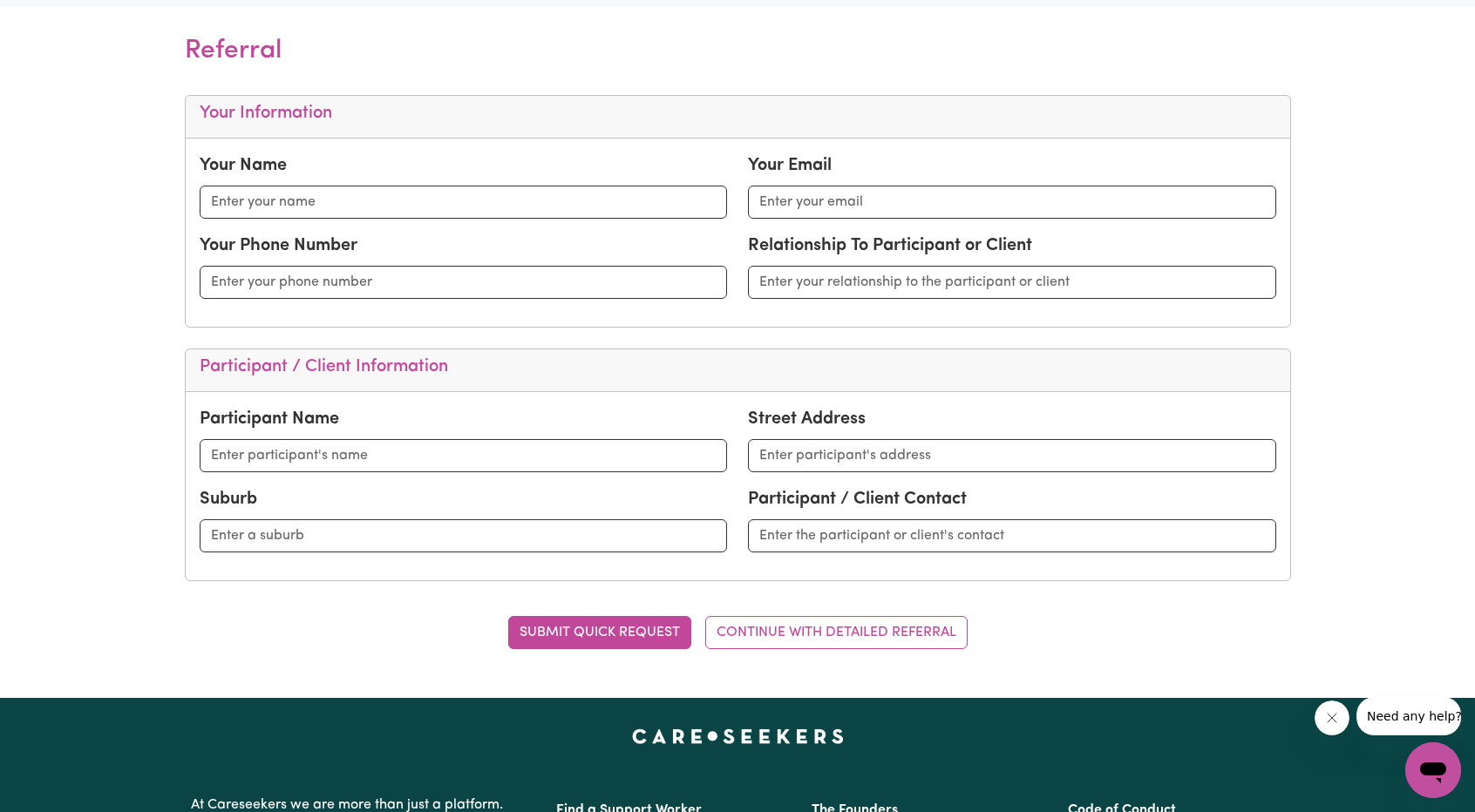
scroll to position [523, 0]
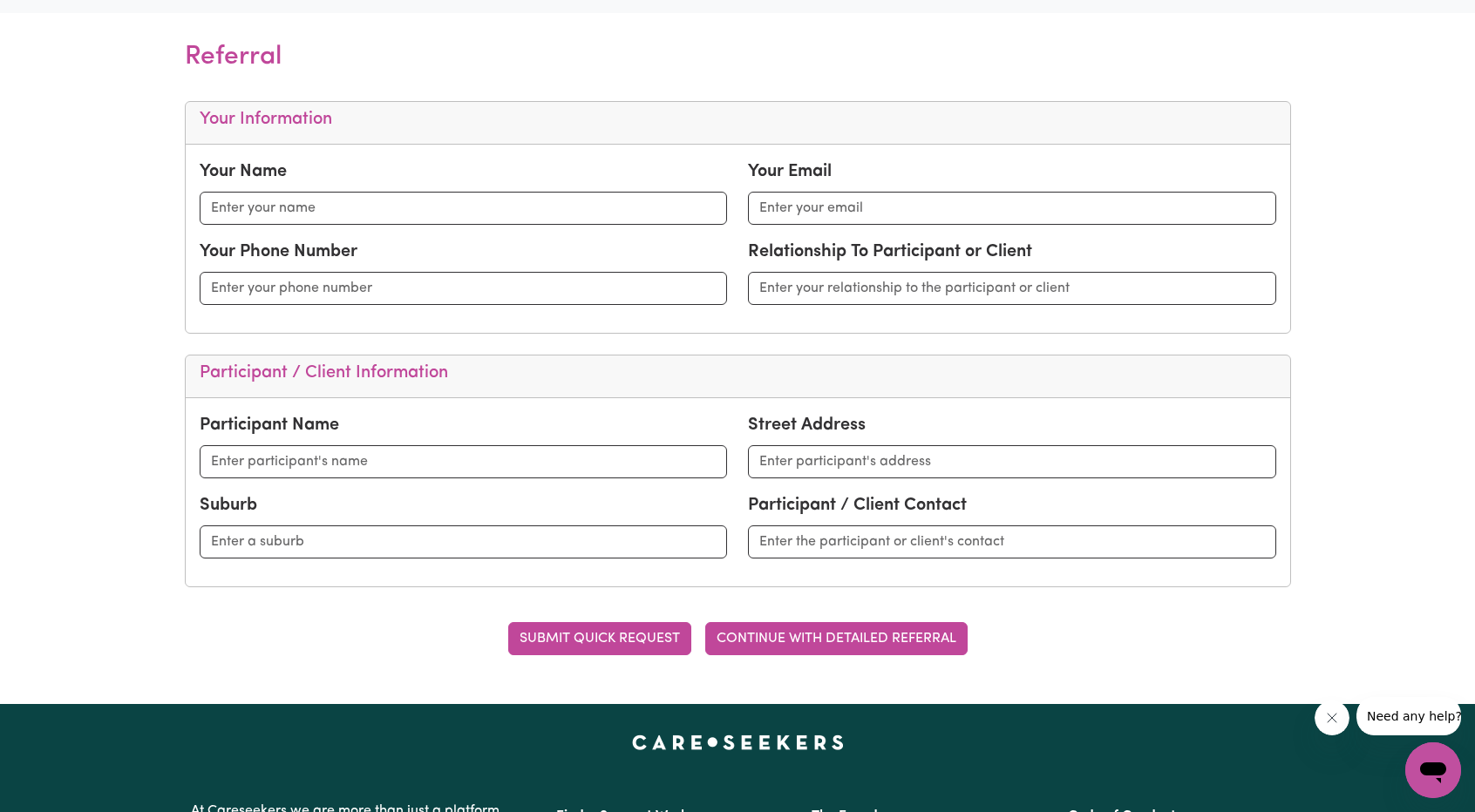
click at [872, 634] on button "CONTINUE WITH DETAILED REFERRAL" at bounding box center [835, 639] width 262 height 34
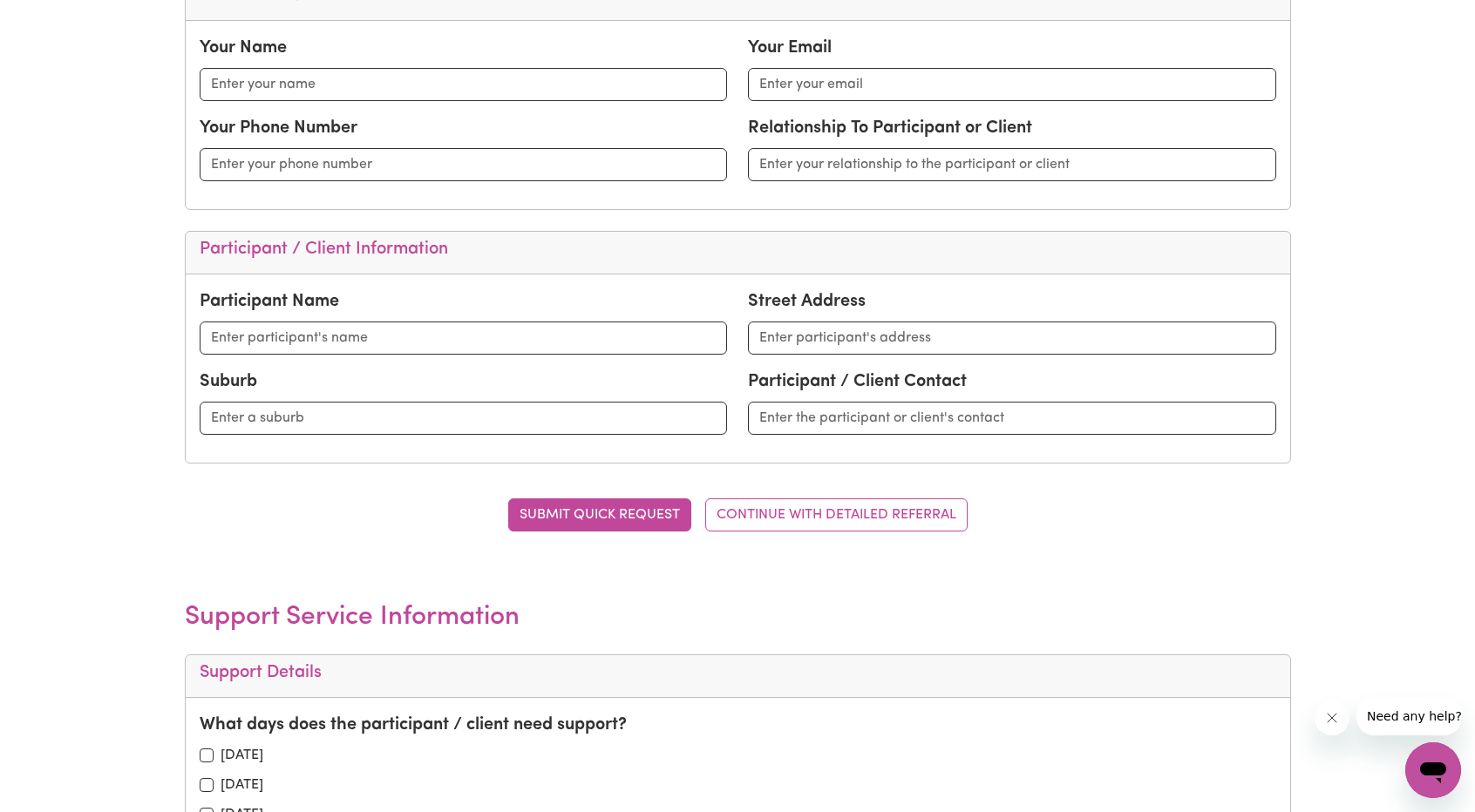
scroll to position [0, 0]
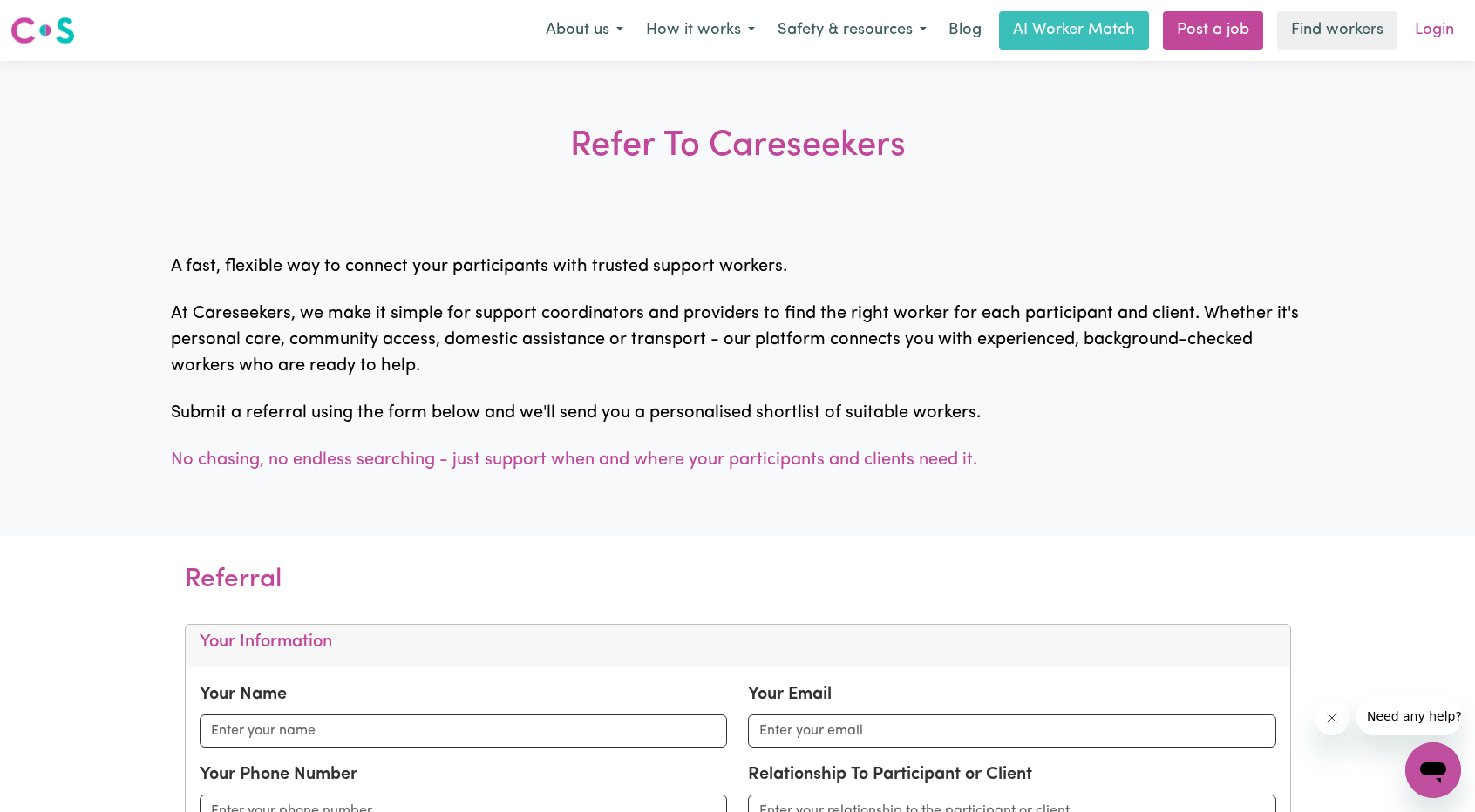
click at [1426, 39] on link "Login" at bounding box center [1434, 30] width 60 height 38
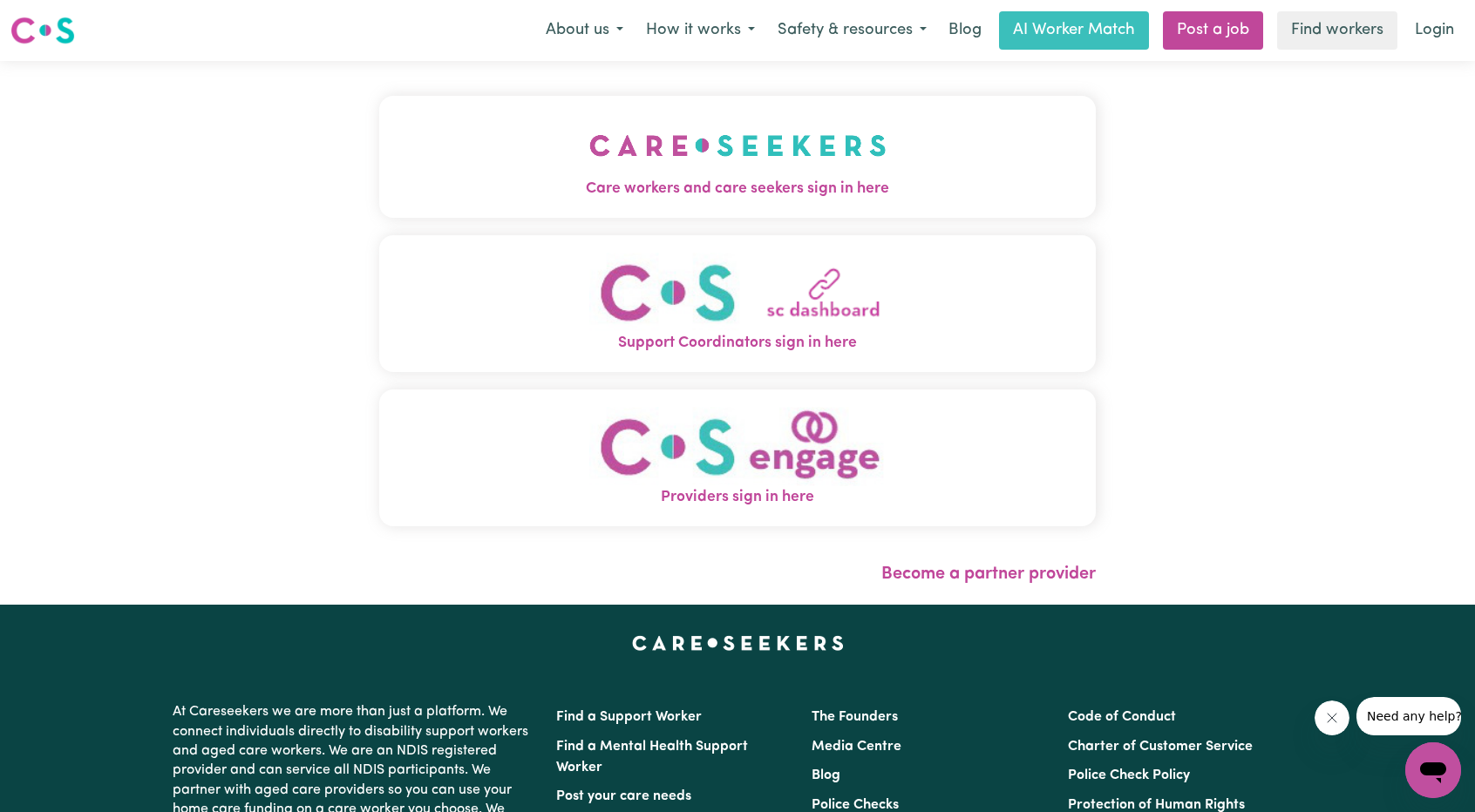
click at [589, 161] on img "Care workers and care seekers sign in here" at bounding box center [738, 145] width 297 height 64
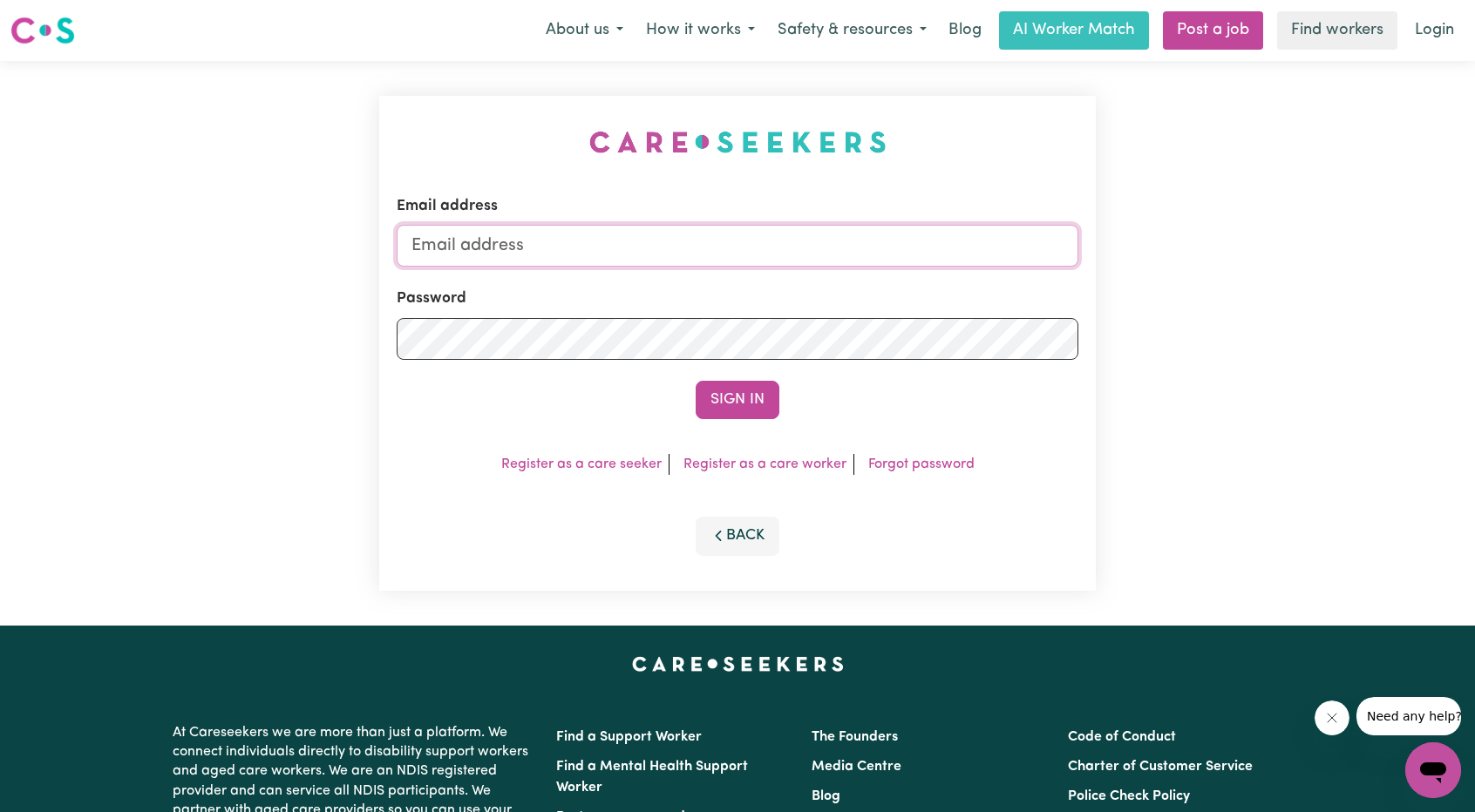
click at [693, 254] on input "Email address" at bounding box center [738, 245] width 682 height 41
click at [704, 260] on input "ethan@careseekers.com.au" at bounding box center [738, 245] width 682 height 41
drag, startPoint x: 498, startPoint y: 252, endPoint x: 909, endPoint y: 265, distance: 411.2
click at [909, 265] on input "[EMAIL_ADDRESS][PERSON_NAME][DOMAIN_NAME]" at bounding box center [738, 245] width 682 height 41
type input "[EMAIL_ADDRESS][DOMAIN_NAME]"
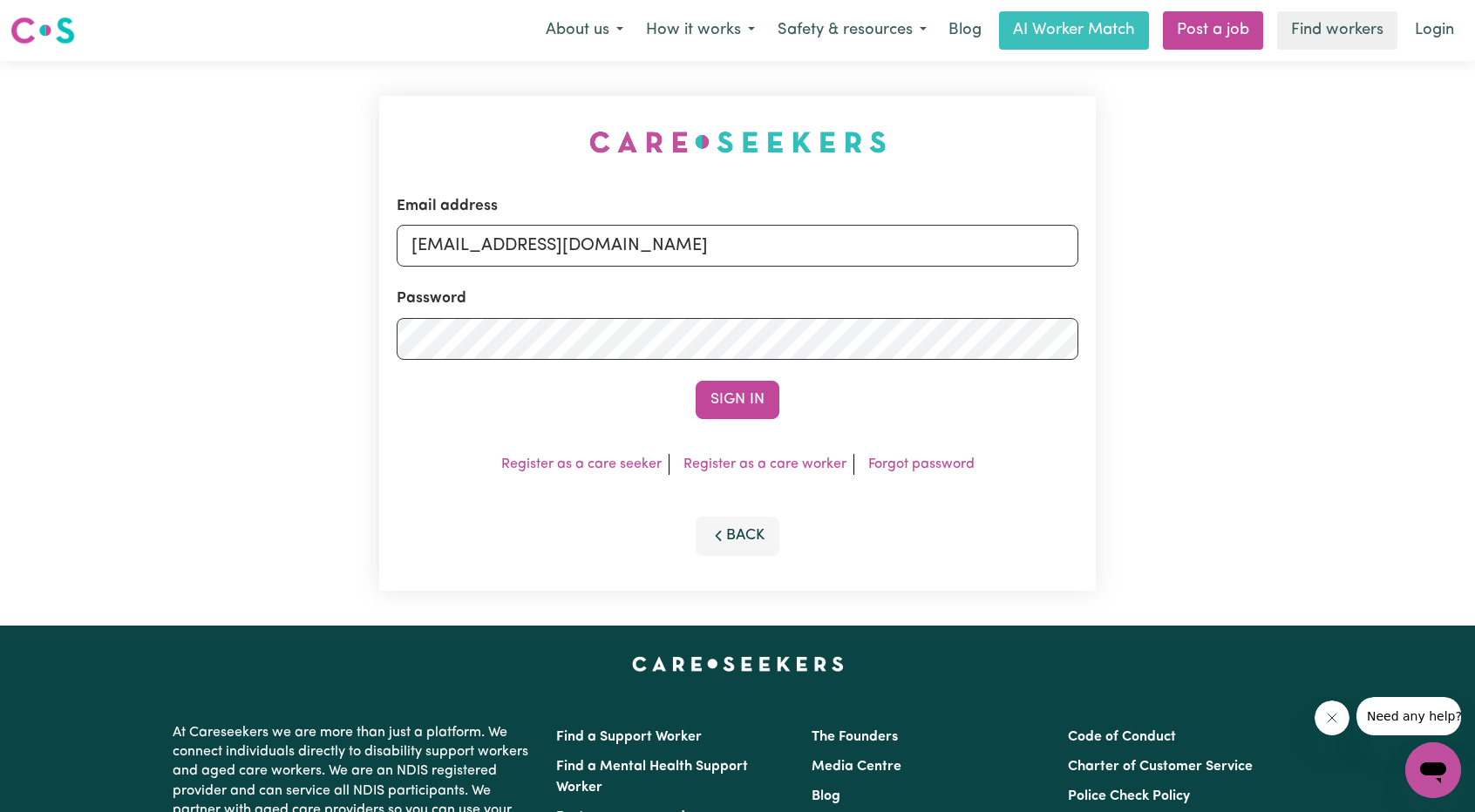
click at [782, 406] on div "Sign In" at bounding box center [738, 399] width 682 height 38
click at [746, 398] on button "Sign In" at bounding box center [738, 399] width 84 height 38
